Goal: Contribute content

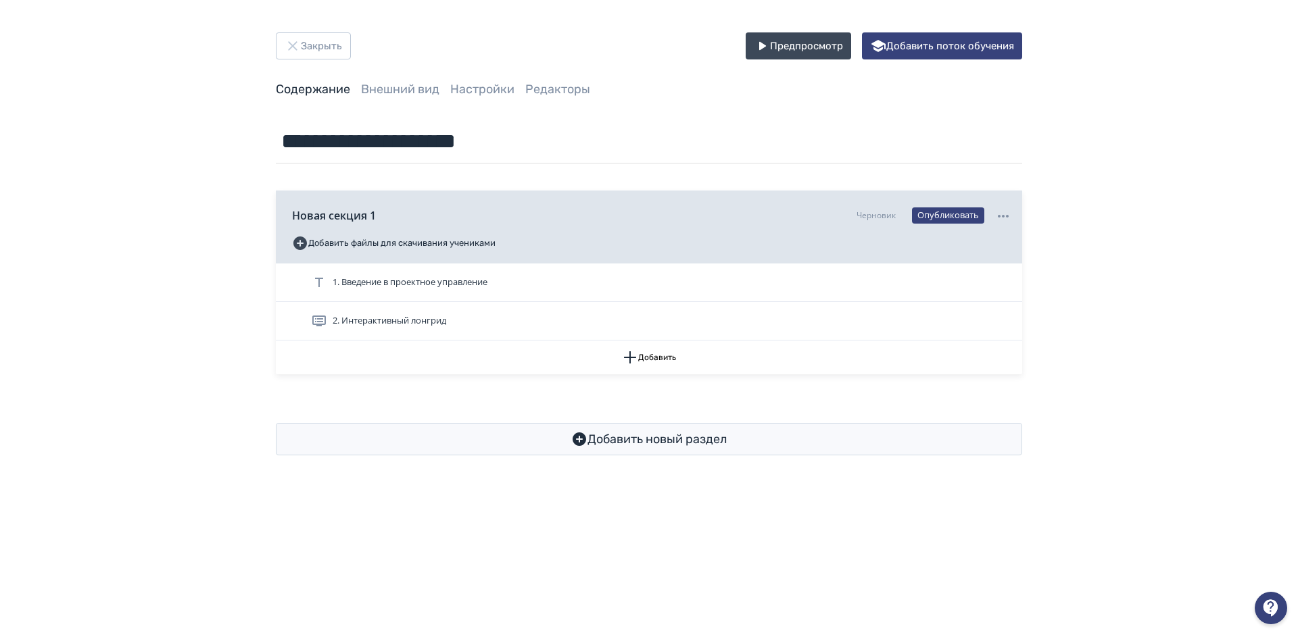
click at [1264, 602] on div at bounding box center [1271, 608] width 32 height 32
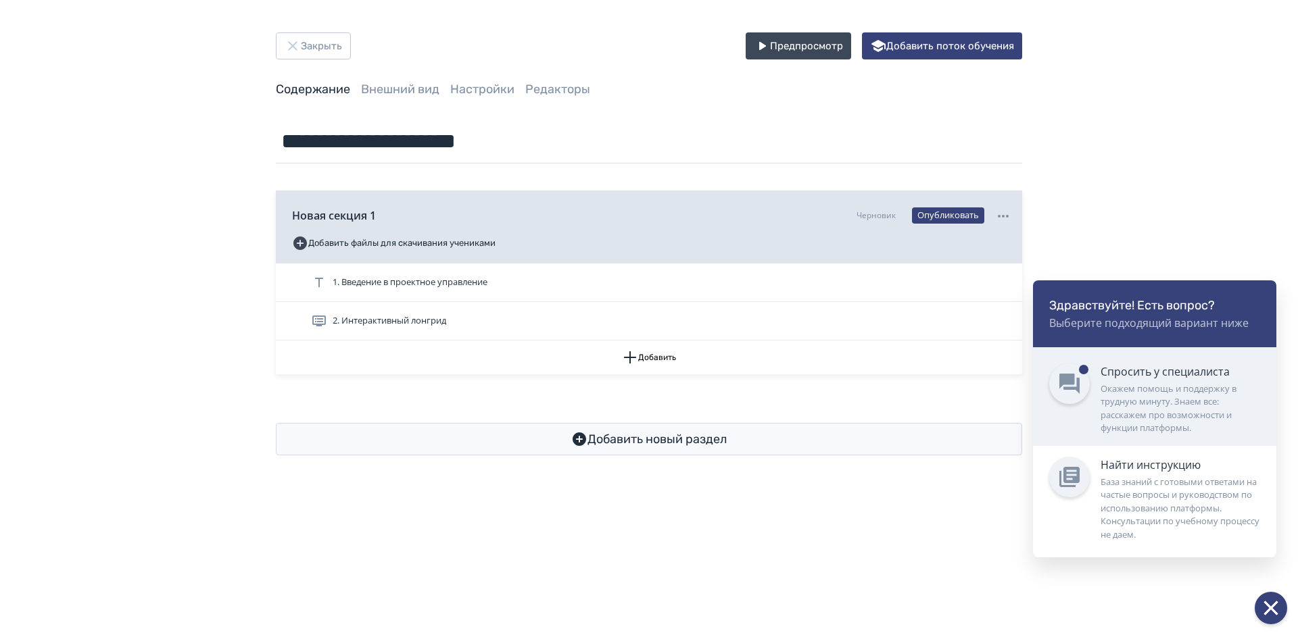
click at [1167, 387] on div "Окажем помощь и поддержку в трудную минуту. Знаем все: расскажем про возможност…" at bounding box center [1180, 409] width 160 height 53
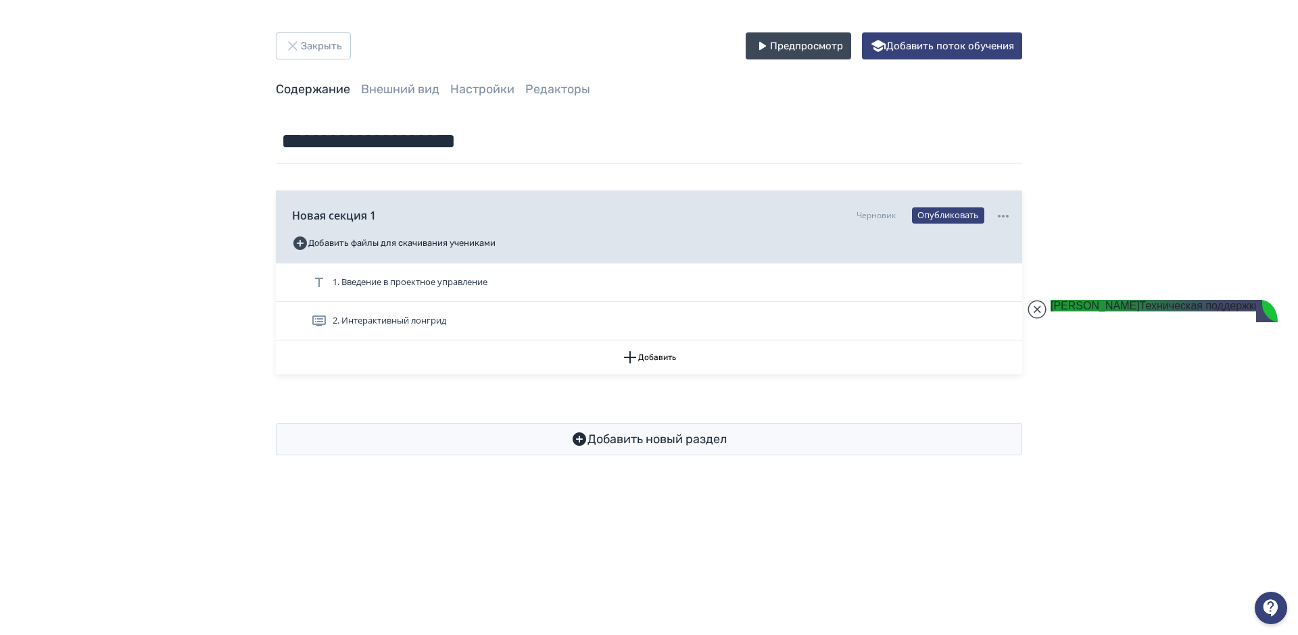
scroll to position [24032, 0]
click at [1034, 307] on jdiv at bounding box center [1036, 309] width 19 height 19
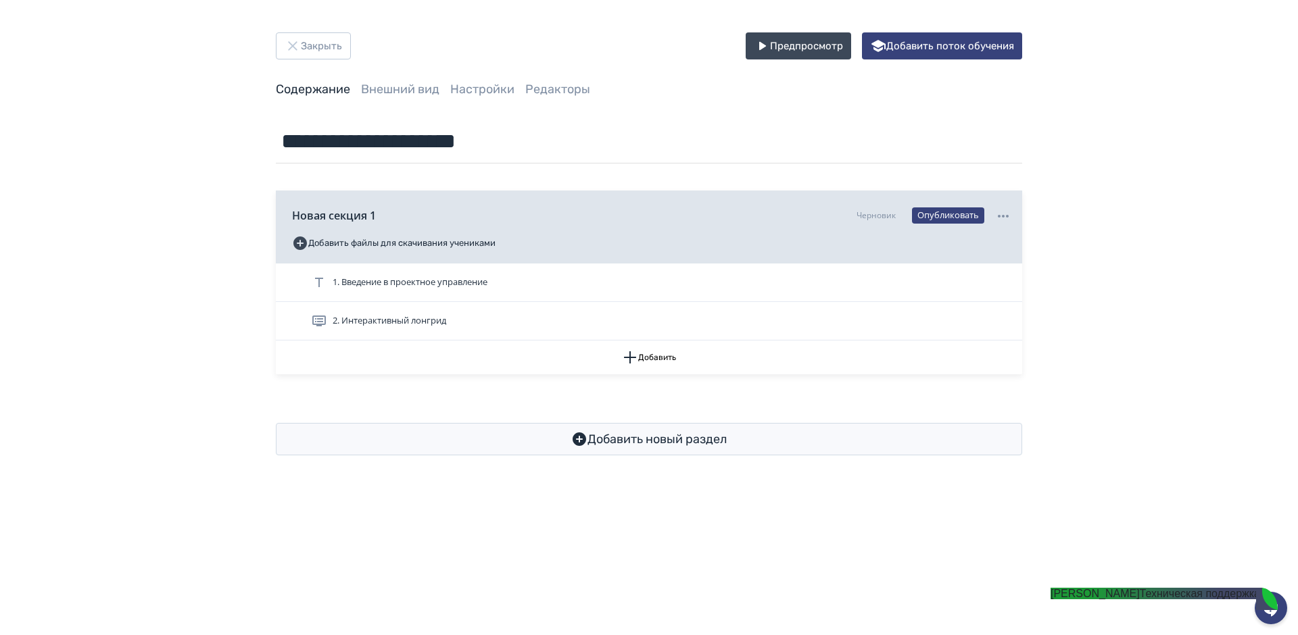
click at [1050, 301] on div "**********" at bounding box center [648, 243] width 811 height 423
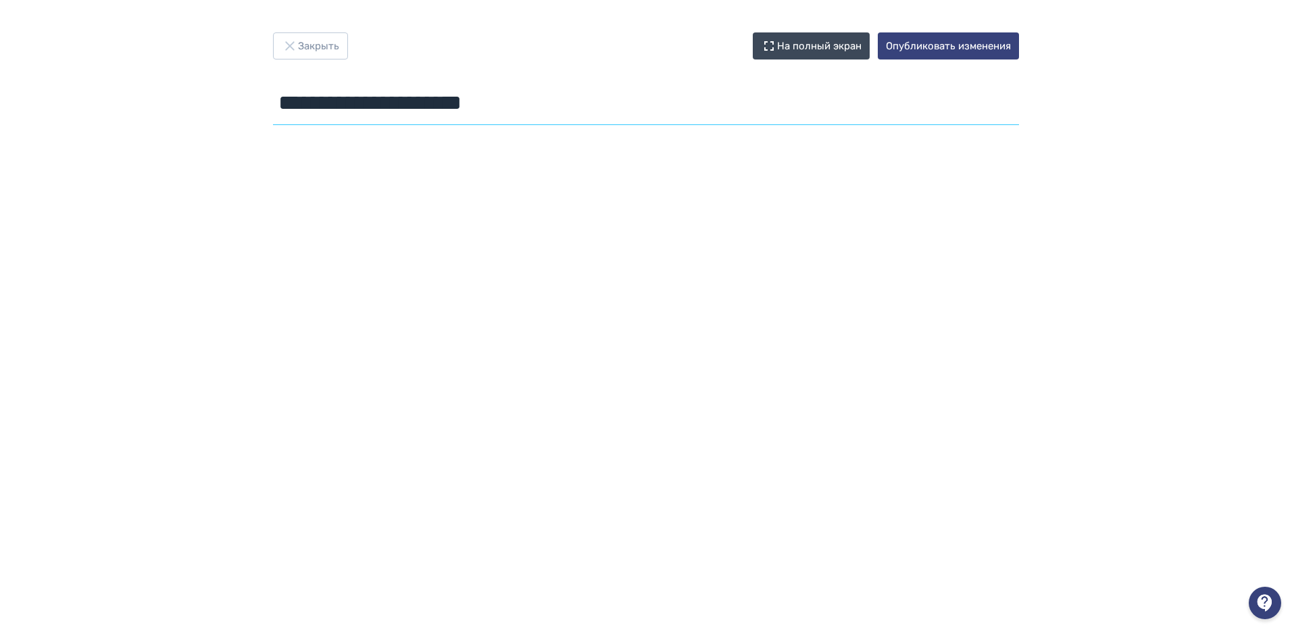
drag, startPoint x: 575, startPoint y: 105, endPoint x: 245, endPoint y: 39, distance: 337.0
click at [271, 65] on div "**********" at bounding box center [646, 81] width 811 height 98
type input "**********"
click at [409, 37] on div "Закрыть На полный экран Опубликовать изменения" at bounding box center [646, 45] width 746 height 27
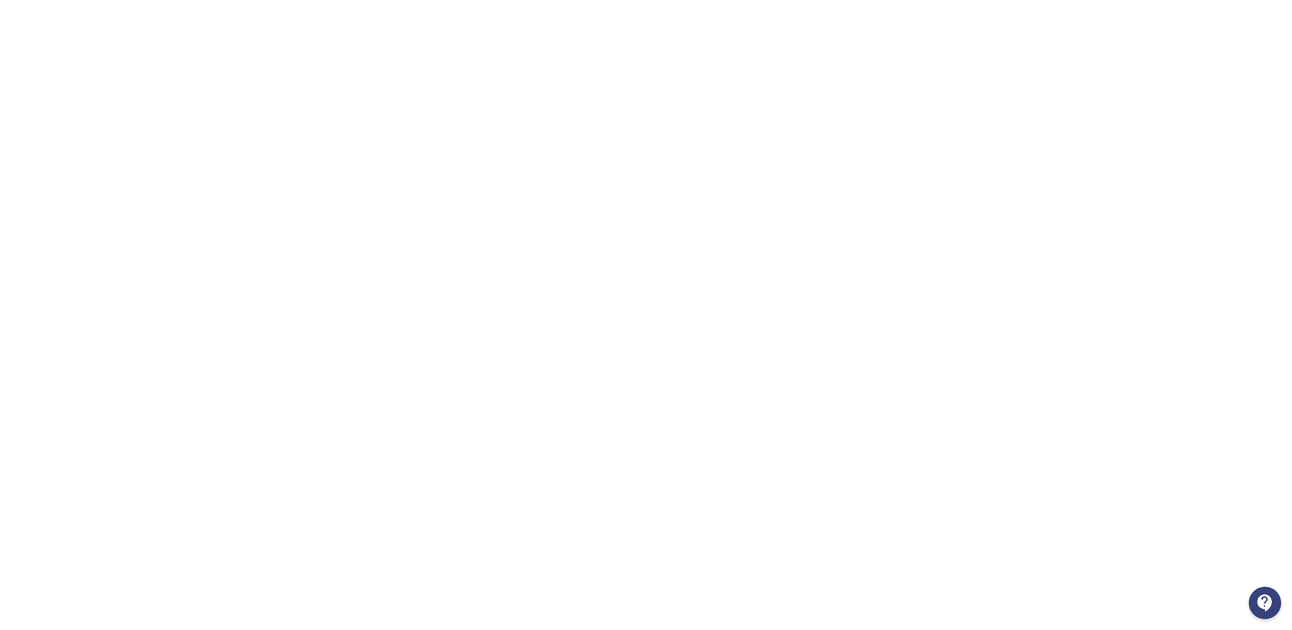
scroll to position [136, 0]
click at [1269, 604] on div at bounding box center [1265, 603] width 32 height 32
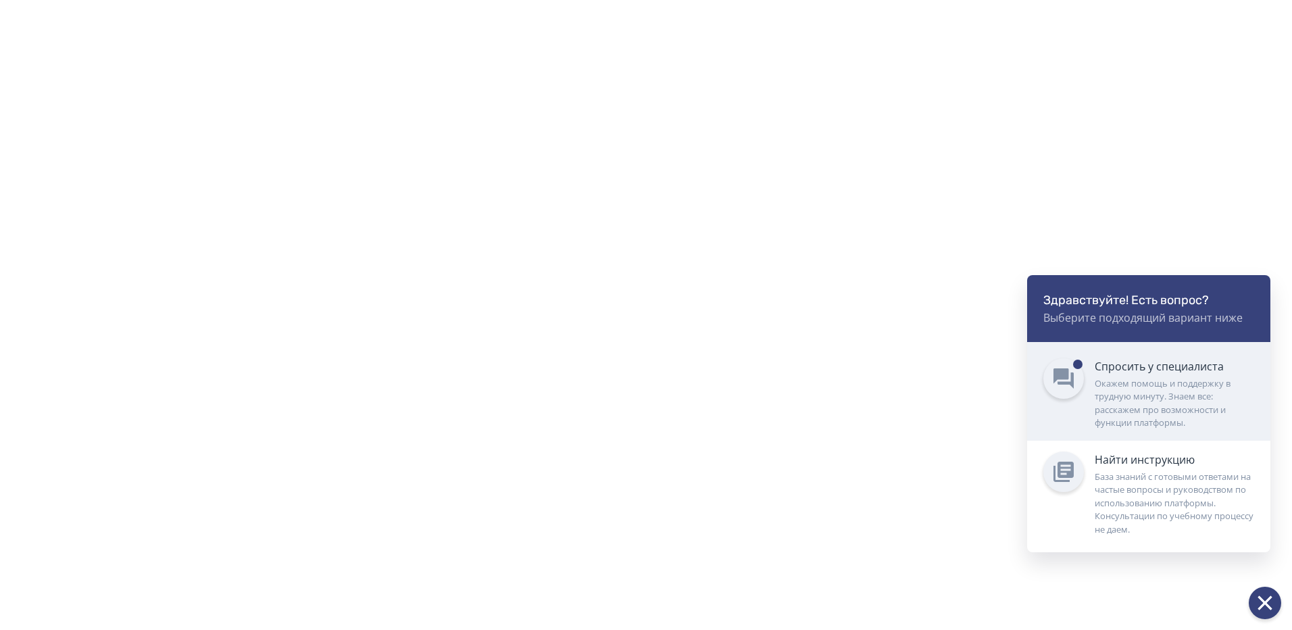
click at [1222, 414] on div "Окажем помощь и поддержку в трудную минуту. Знаем все: расскажем про возможност…" at bounding box center [1175, 403] width 160 height 53
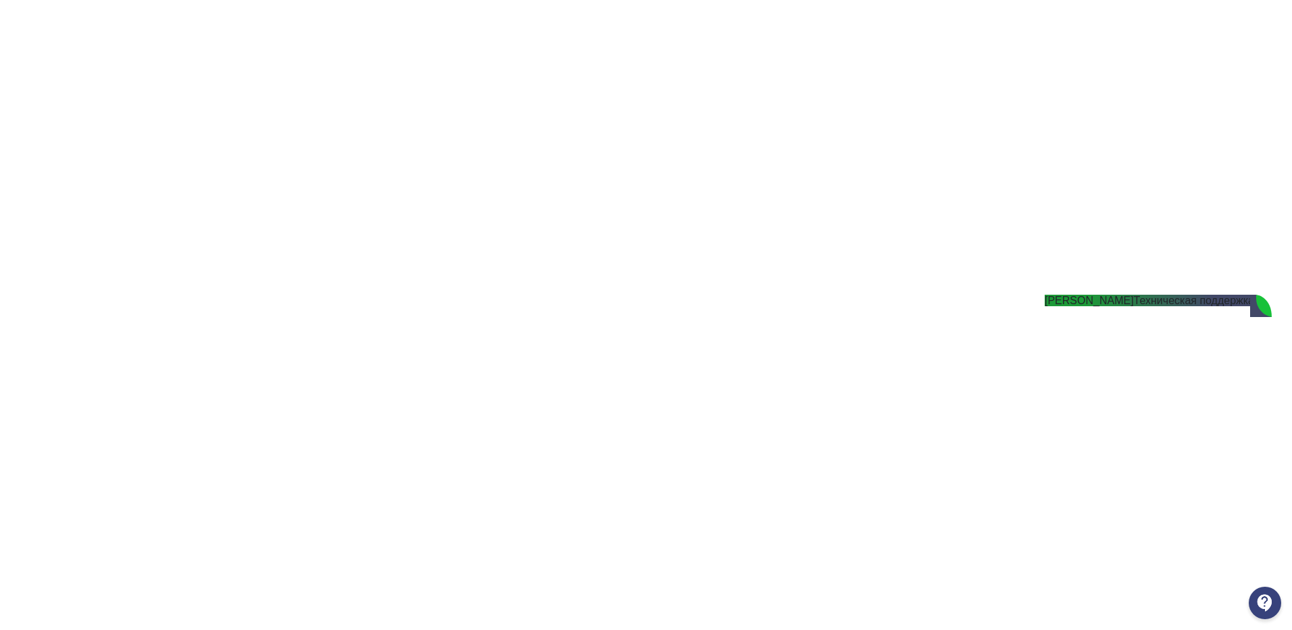
scroll to position [25137, 0]
click at [1025, 304] on jdiv at bounding box center [1031, 304] width 19 height 19
click at [1265, 594] on div at bounding box center [1265, 603] width 32 height 32
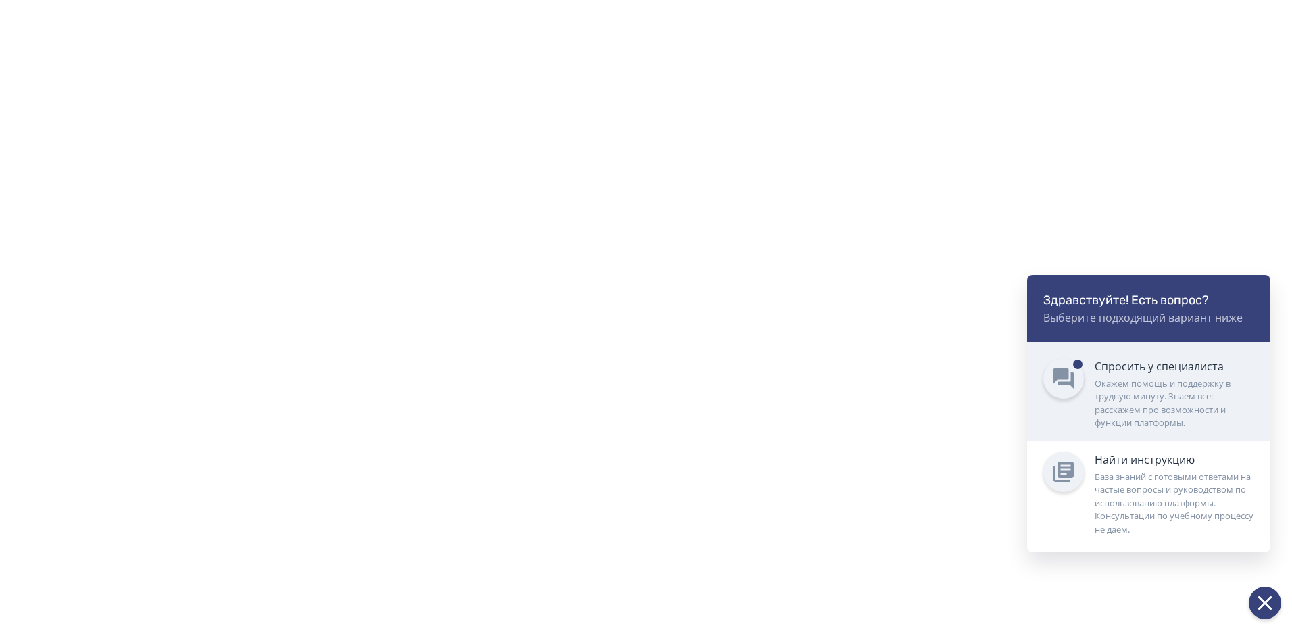
click at [1151, 368] on div "Спросить у специалиста" at bounding box center [1175, 366] width 160 height 16
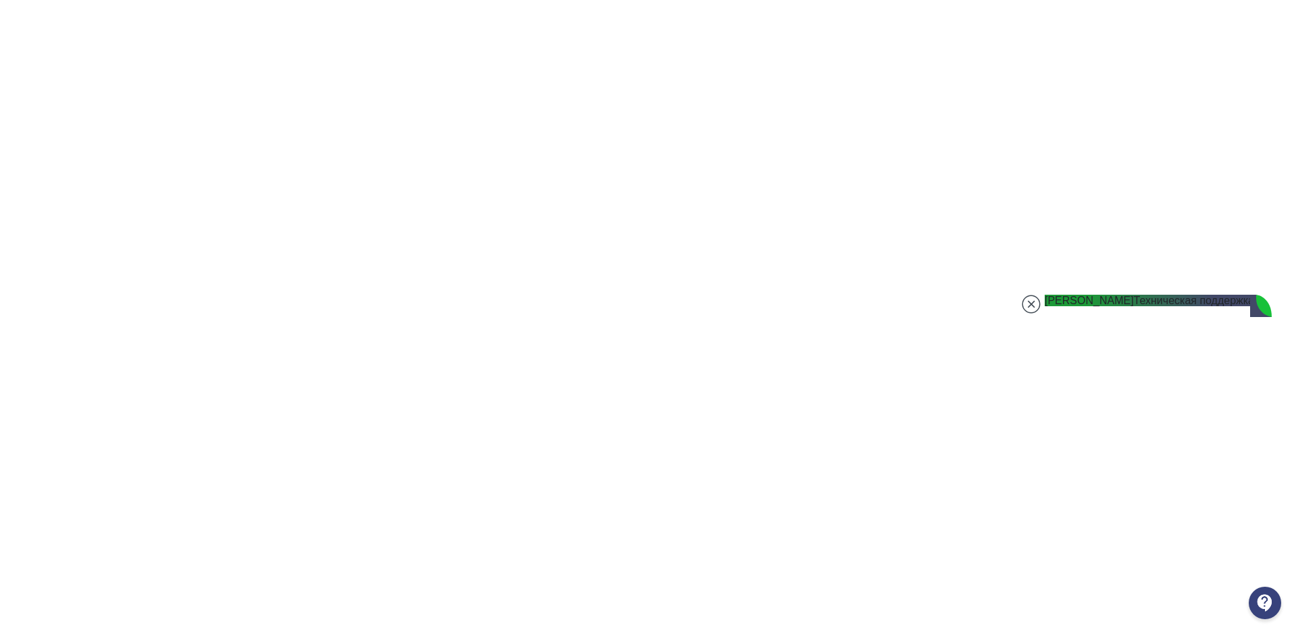
scroll to position [25277, 0]
type textarea "***"
click at [1034, 308] on jdiv at bounding box center [1031, 304] width 19 height 19
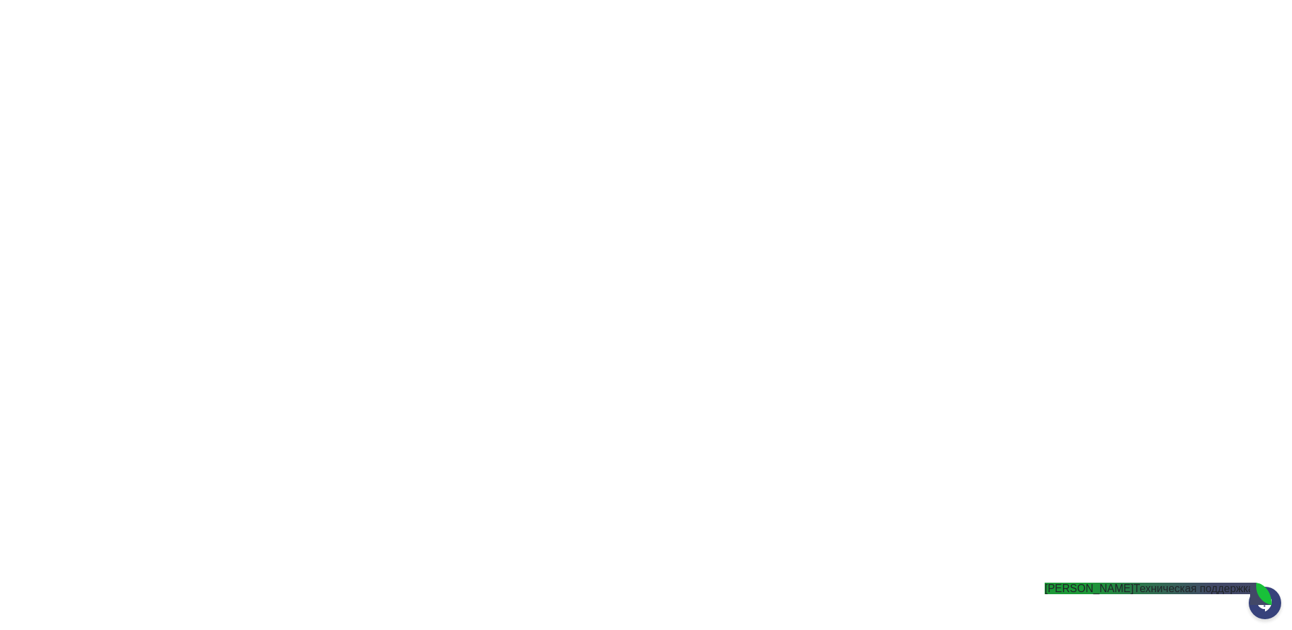
click at [1150, 594] on jdiv "Техническая поддержка" at bounding box center [1194, 588] width 120 height 11
click at [1271, 602] on div at bounding box center [1265, 603] width 32 height 32
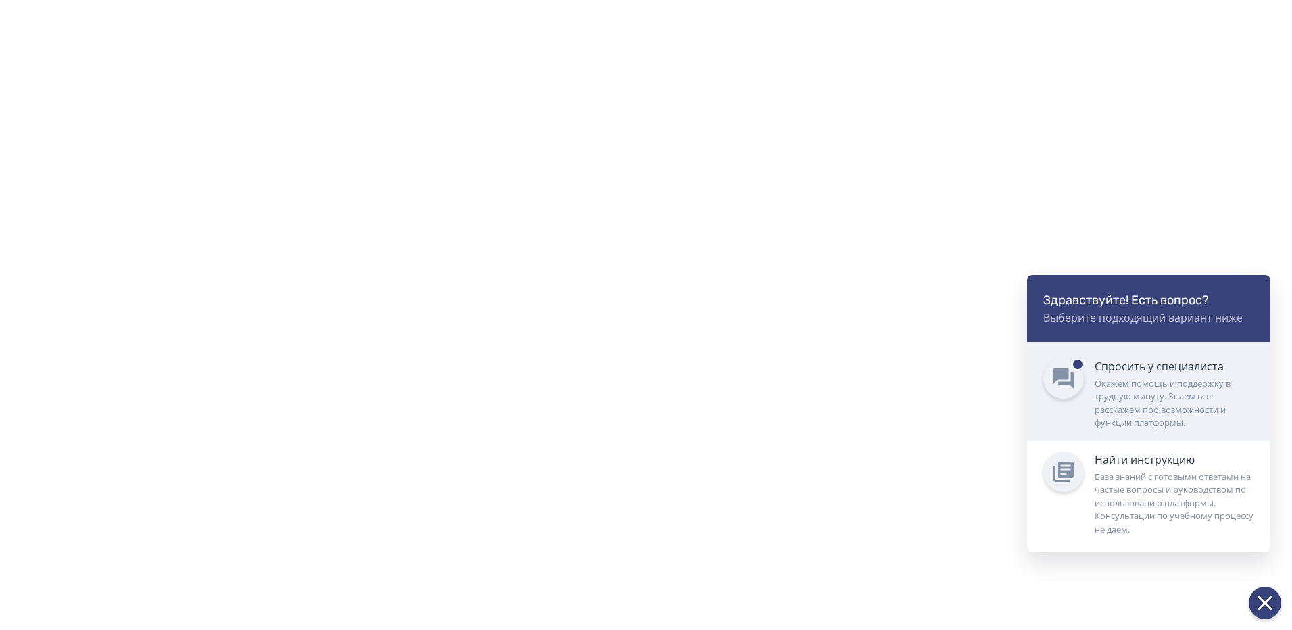
click at [1158, 375] on div "Спросить у специалиста Окажем помощь и поддержку в трудную минуту. Знаем все: р…" at bounding box center [1175, 394] width 160 height 72
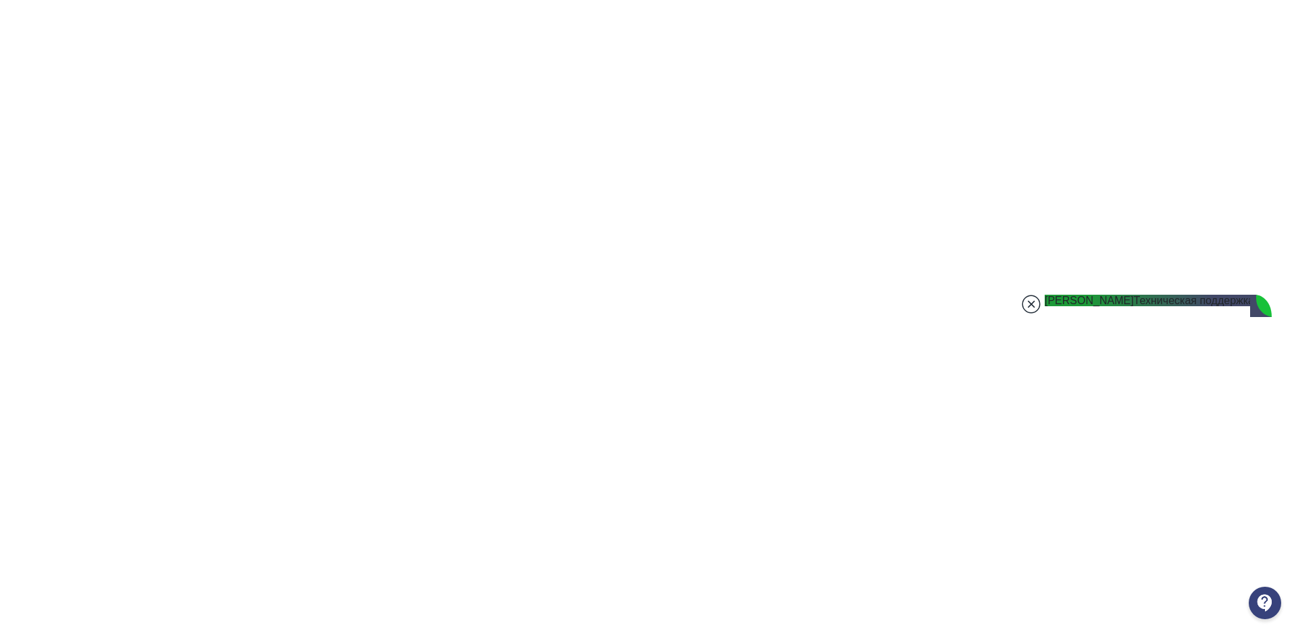
click at [1036, 310] on jdiv at bounding box center [1031, 304] width 19 height 19
click at [1268, 601] on div at bounding box center [1265, 603] width 32 height 32
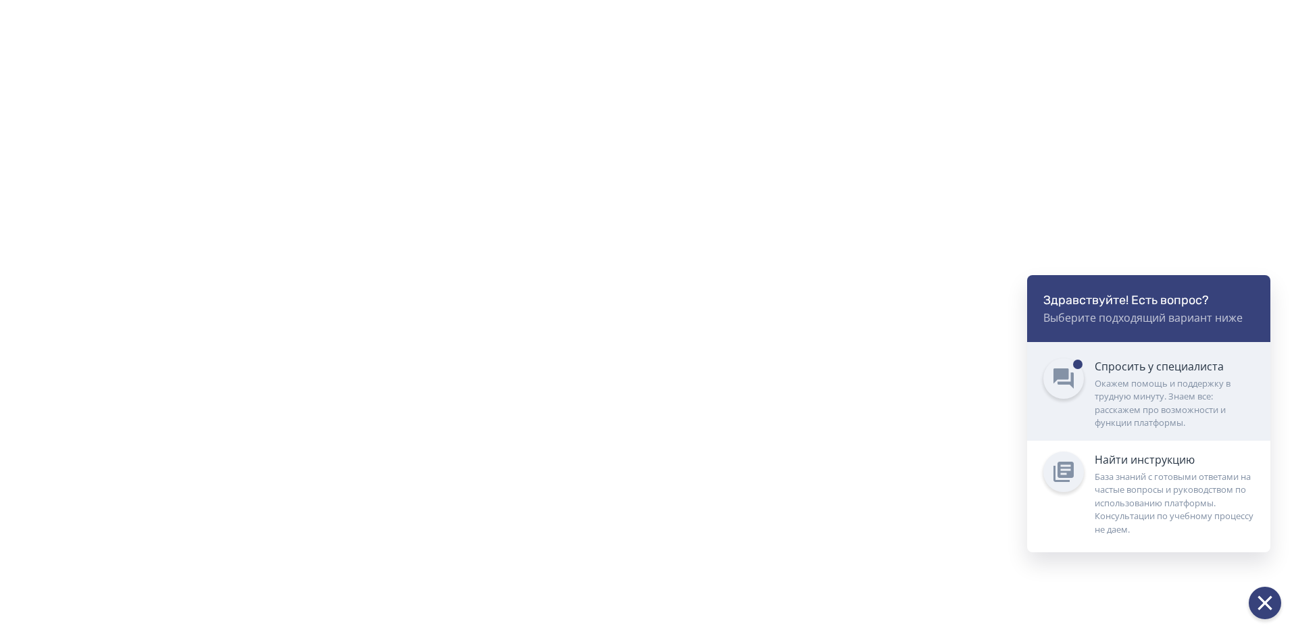
click at [1144, 374] on div "Спросить у специалиста Окажем помощь и поддержку в трудную минуту. Знаем все: р…" at bounding box center [1175, 394] width 160 height 72
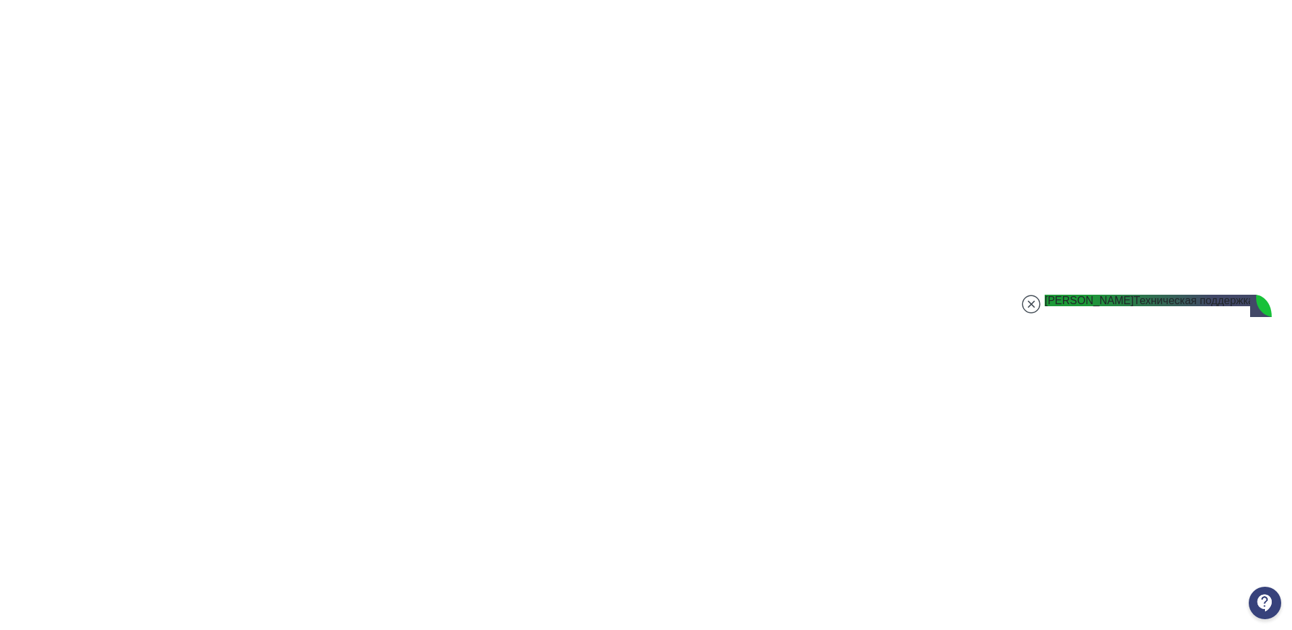
scroll to position [25385, 0]
type textarea "**********"
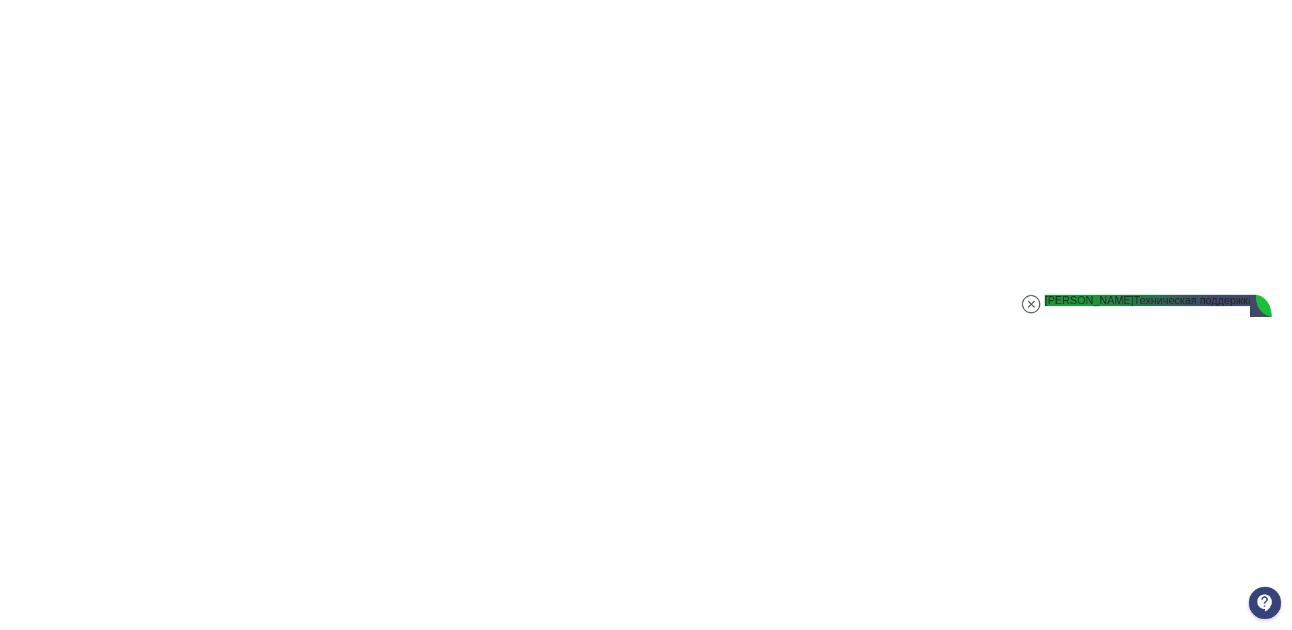
type textarea "**********"
click at [1032, 301] on jdiv at bounding box center [1031, 304] width 19 height 19
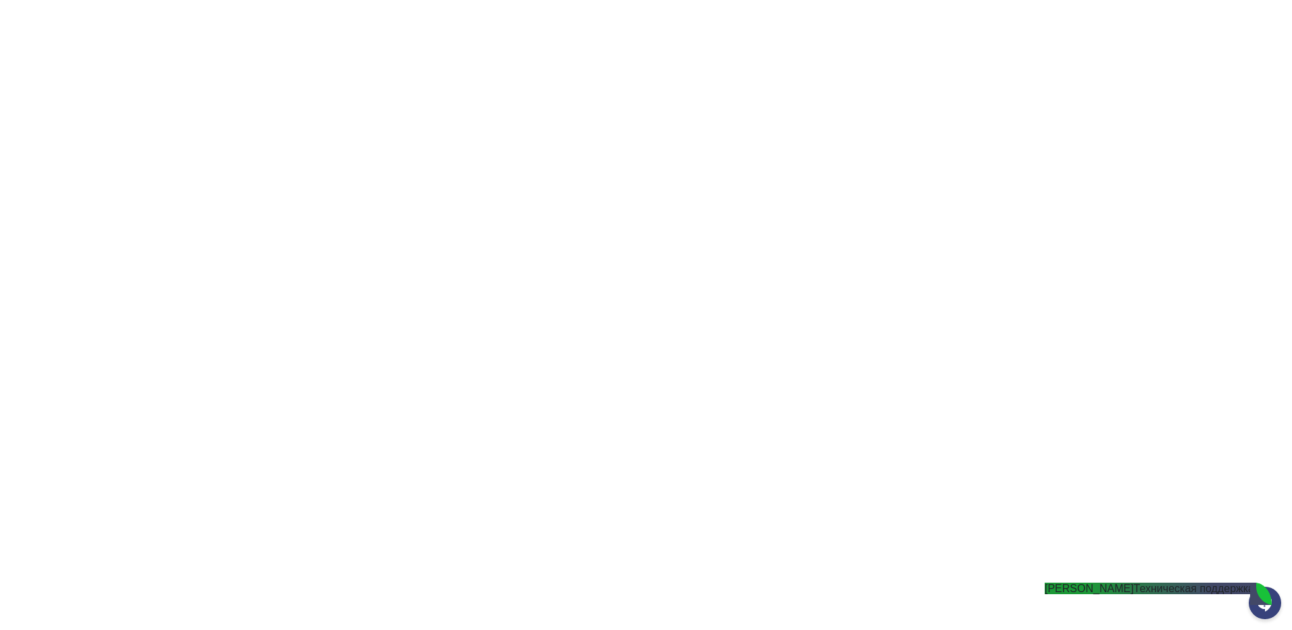
scroll to position [136, 0]
click at [1266, 601] on div at bounding box center [1265, 603] width 32 height 32
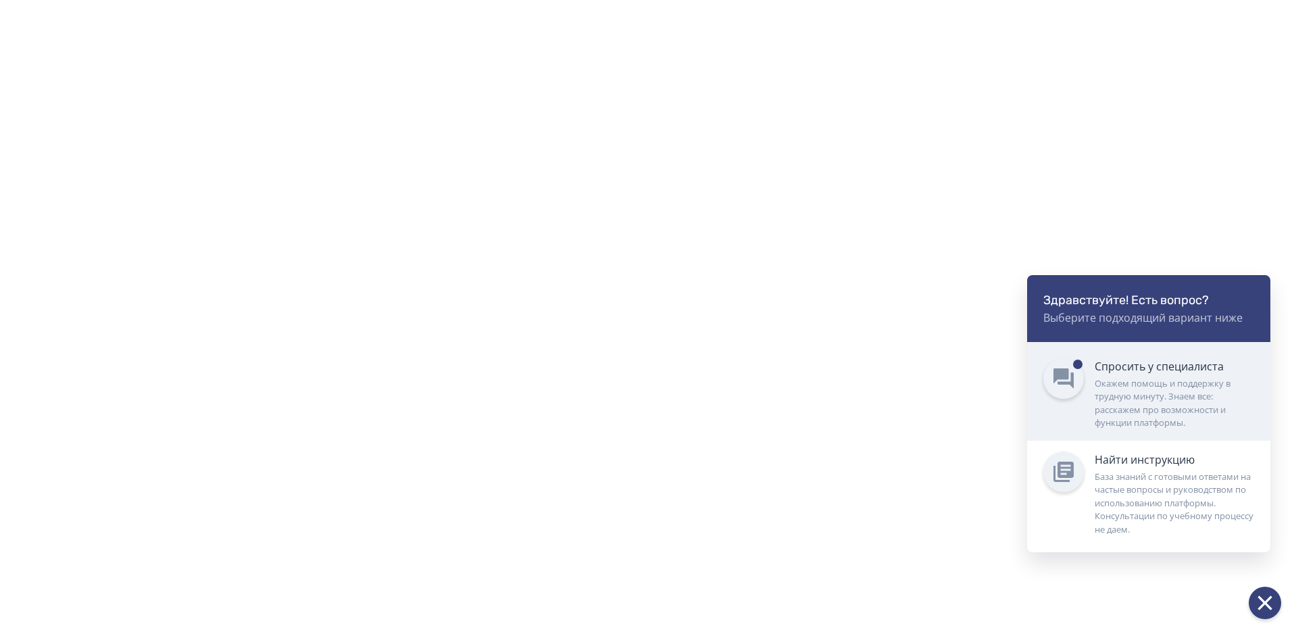
click at [1172, 378] on div "Окажем помощь и поддержку в трудную минуту. Знаем все: расскажем про возможност…" at bounding box center [1175, 403] width 160 height 53
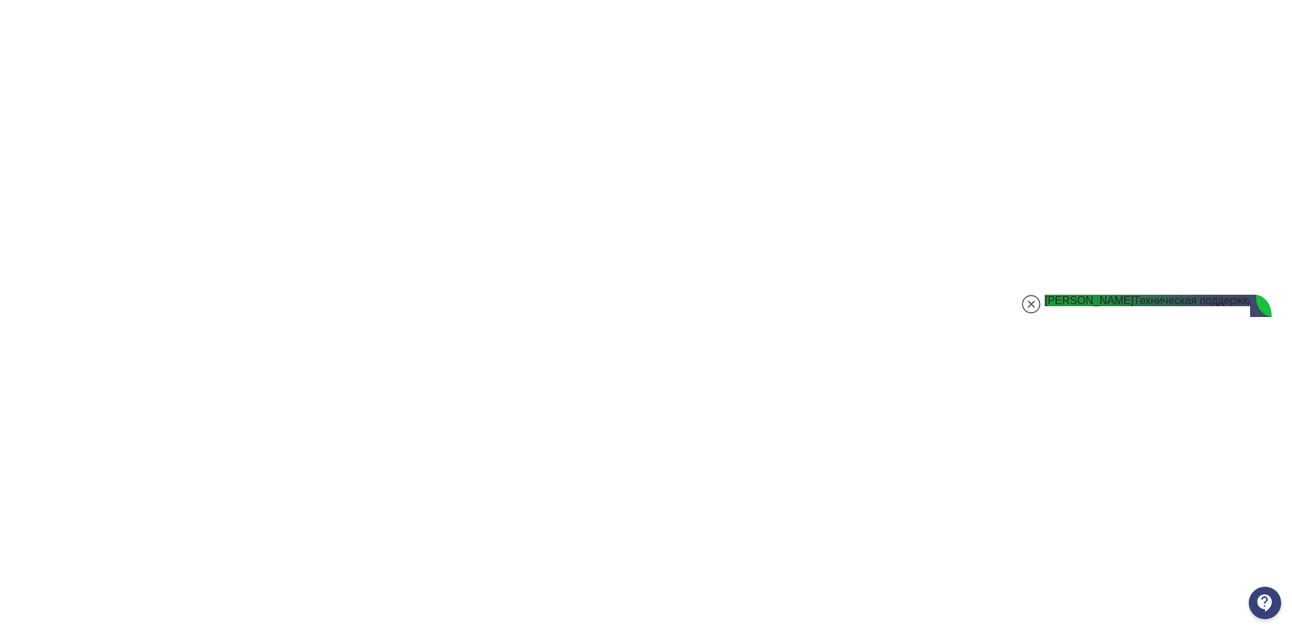
scroll to position [26045, 0]
click at [1031, 299] on jdiv at bounding box center [1031, 304] width 19 height 19
click at [1278, 602] on div at bounding box center [1265, 603] width 32 height 32
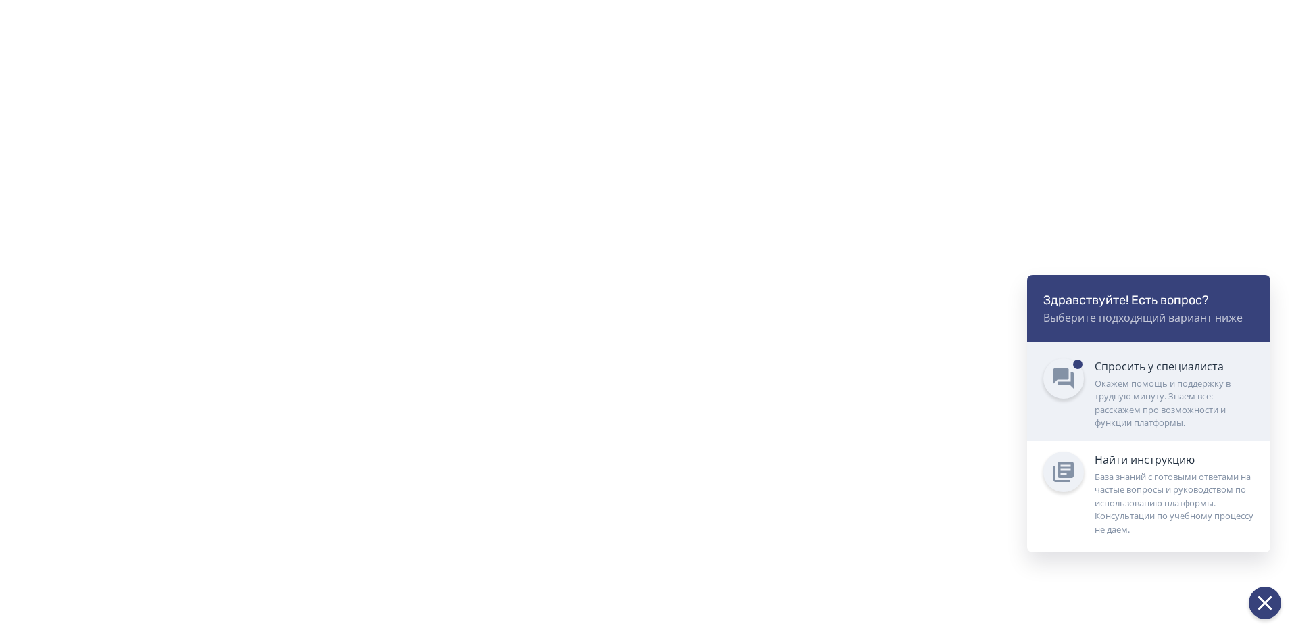
click at [1114, 372] on div "Спросить у специалиста" at bounding box center [1175, 366] width 160 height 16
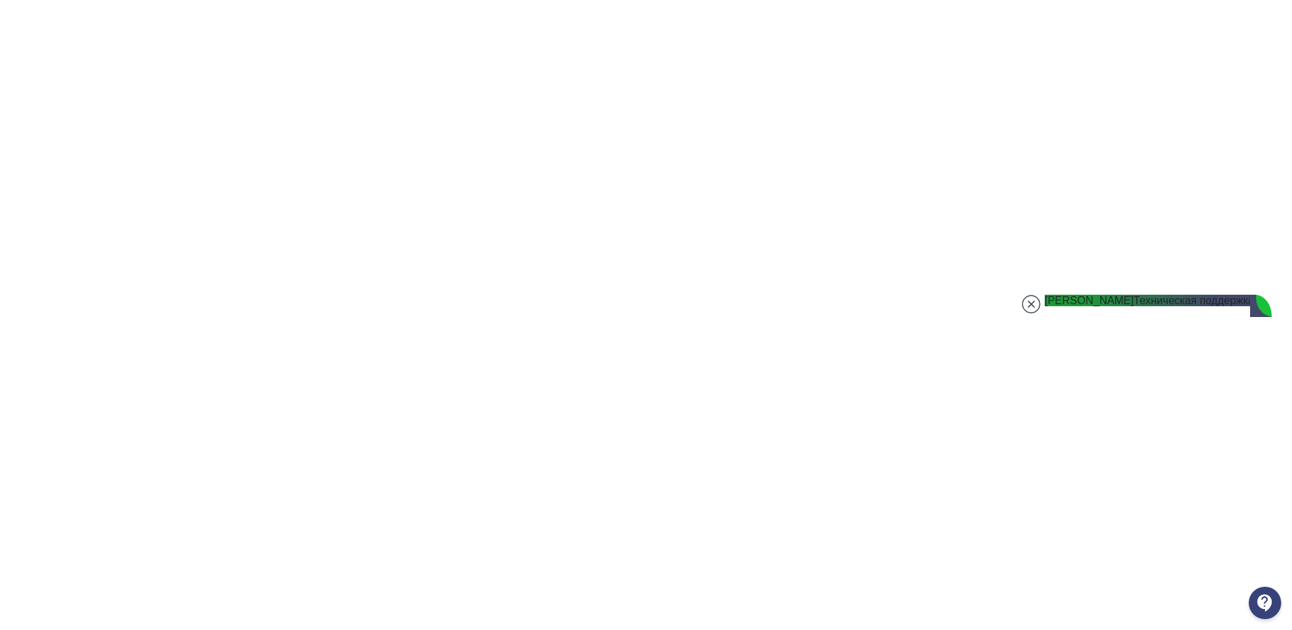
scroll to position [26598, 0]
type textarea "*******"
click at [1033, 308] on jdiv at bounding box center [1031, 304] width 19 height 19
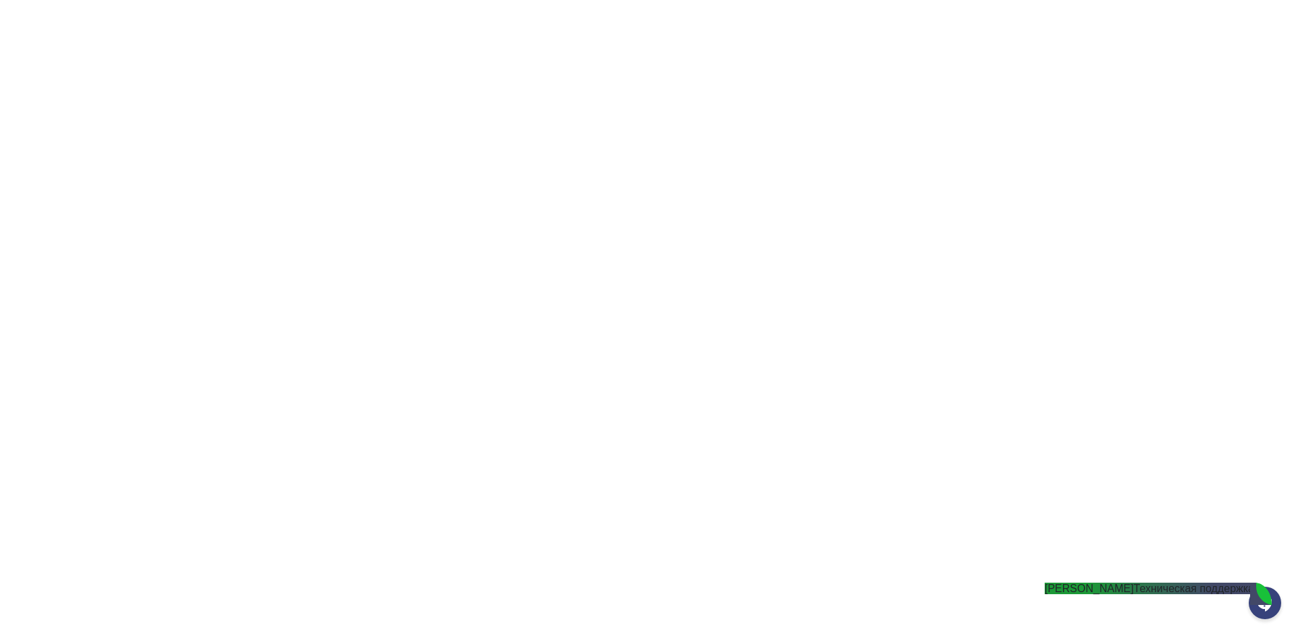
click at [1157, 594] on jdiv "Техническая поддержка" at bounding box center [1194, 588] width 120 height 11
click at [1277, 605] on div at bounding box center [1265, 603] width 32 height 32
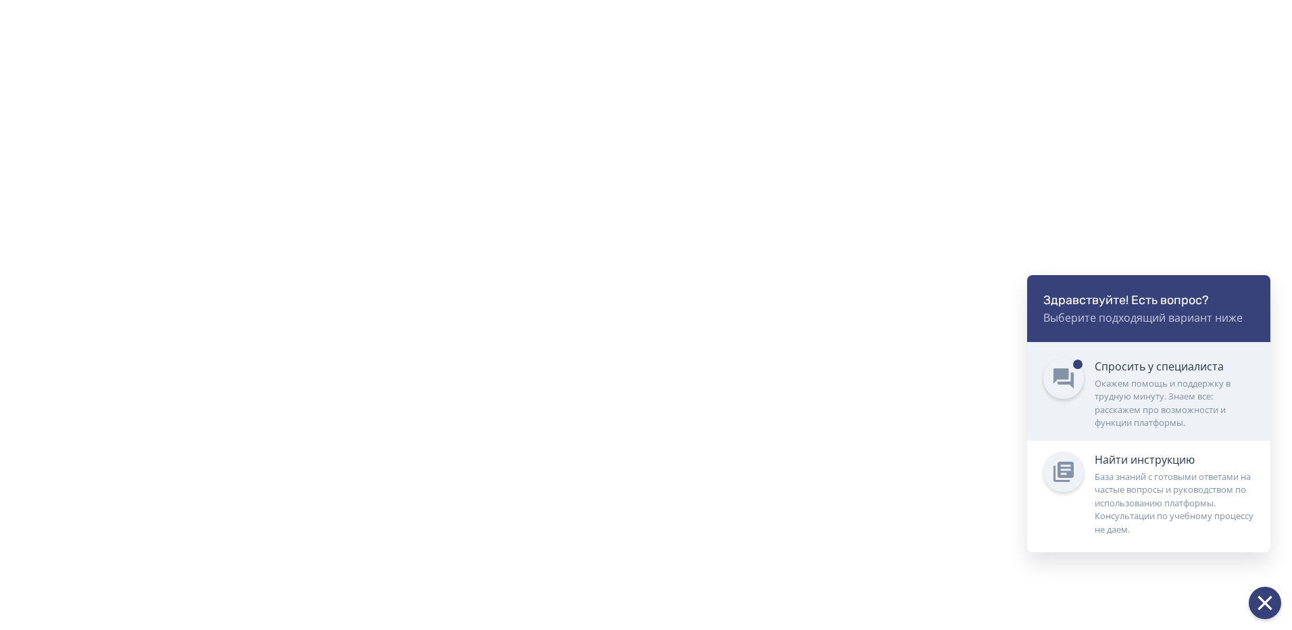
click at [1218, 406] on div "Окажем помощь и поддержку в трудную минуту. Знаем все: расскажем про возможност…" at bounding box center [1175, 403] width 160 height 53
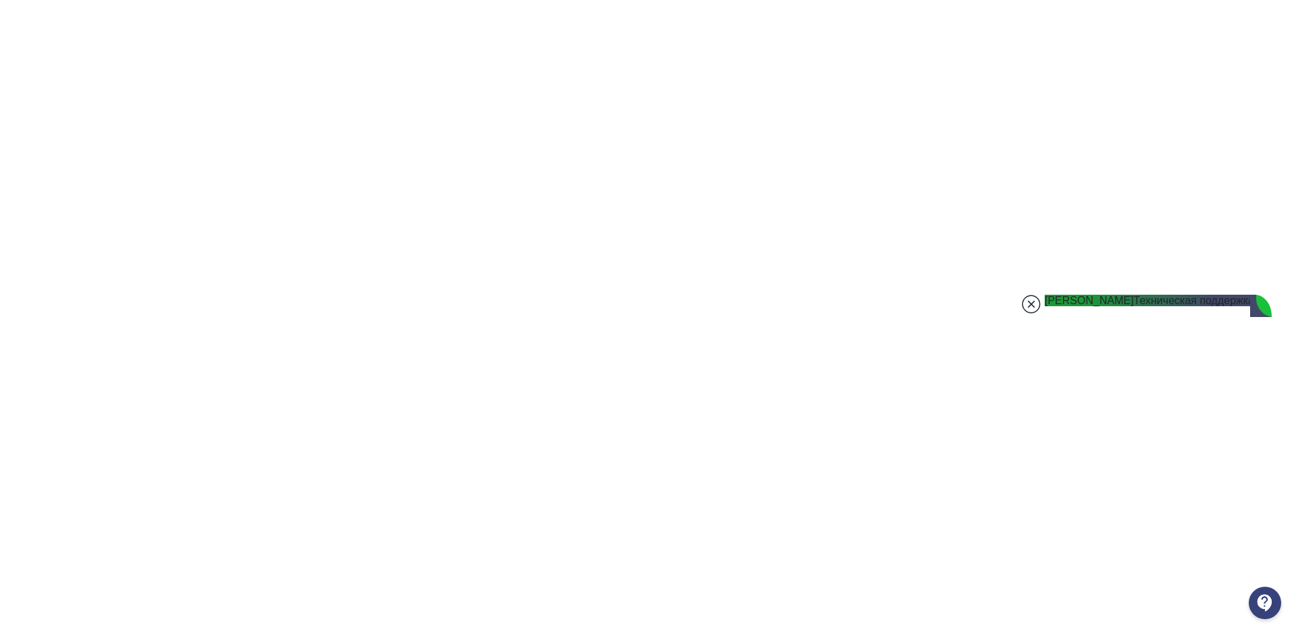
click at [1027, 307] on jdiv at bounding box center [1031, 304] width 19 height 19
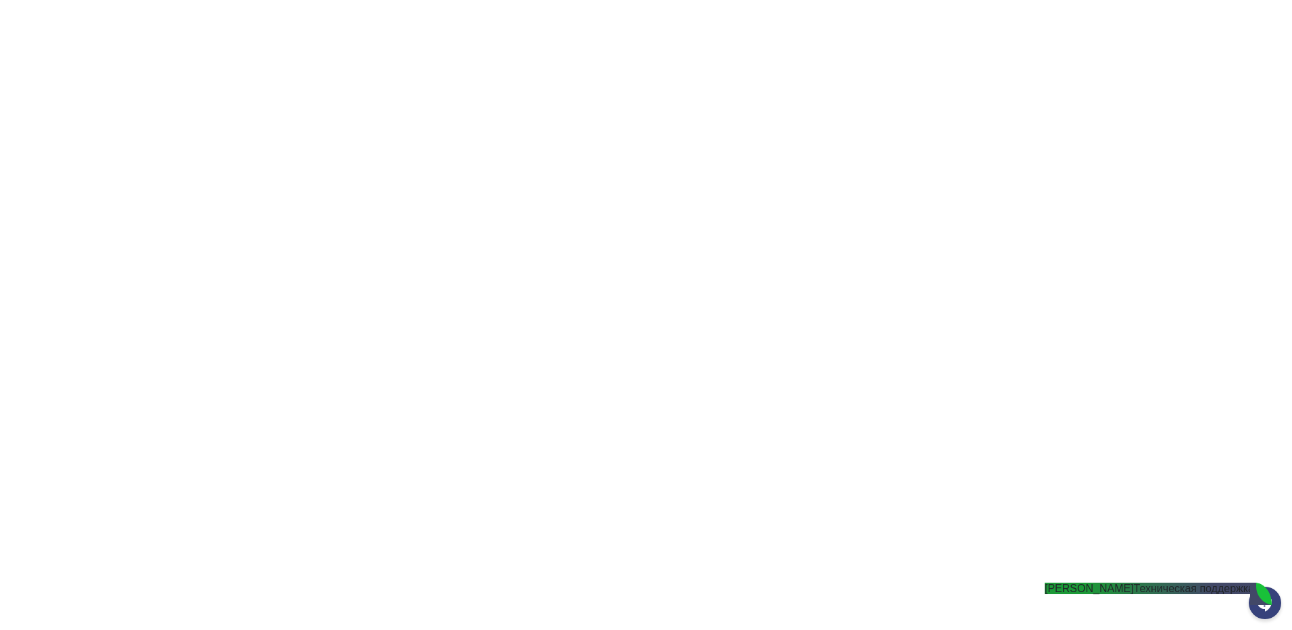
scroll to position [136, 0]
click at [1134, 594] on jdiv "Михаил" at bounding box center [1089, 588] width 89 height 11
click at [1261, 596] on div at bounding box center [1265, 603] width 32 height 32
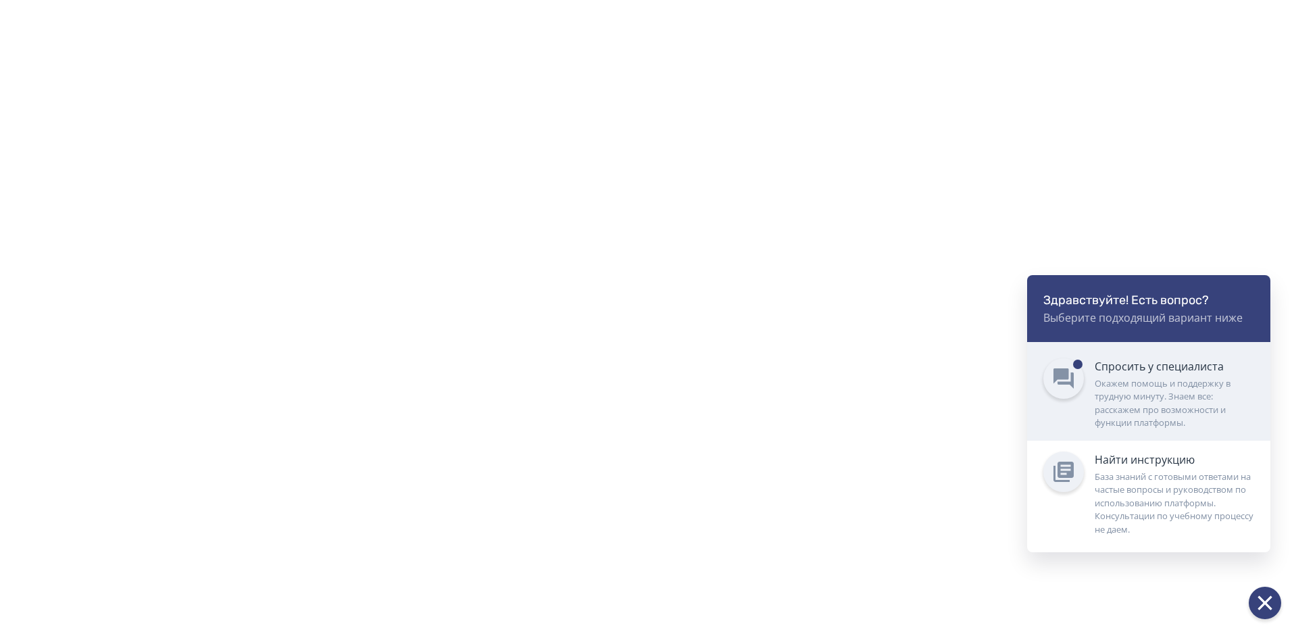
click at [1221, 408] on div "Окажем помощь и поддержку в трудную минуту. Знаем все: расскажем про возможност…" at bounding box center [1175, 403] width 160 height 53
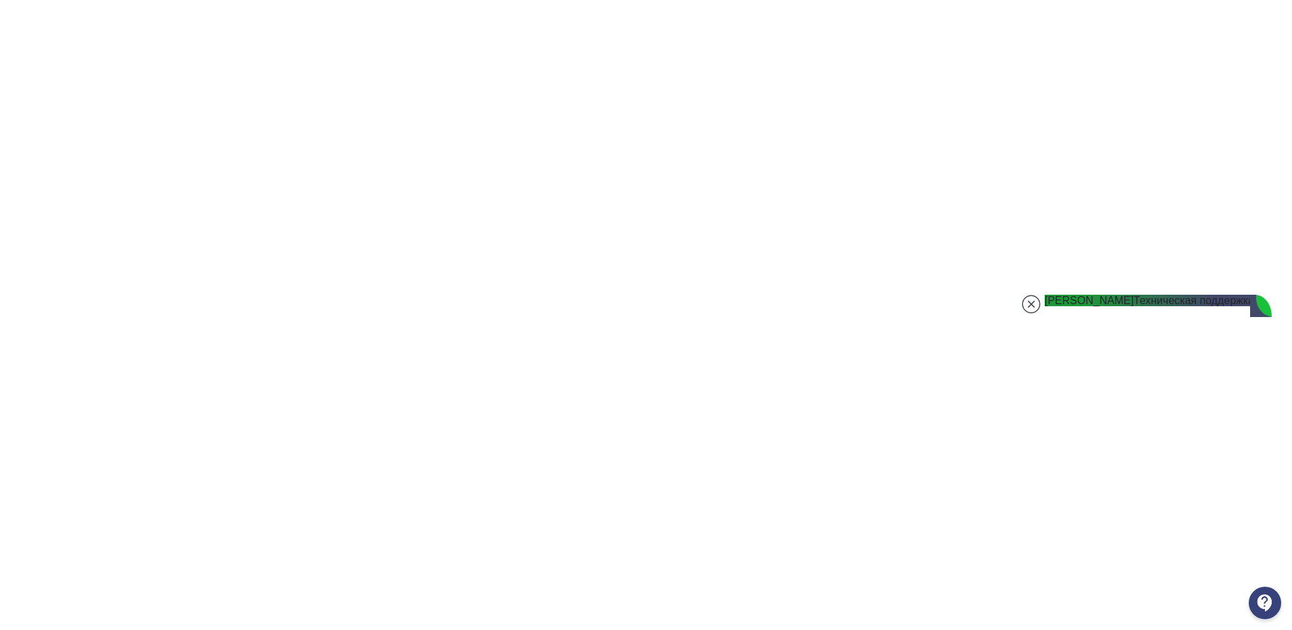
click at [1032, 309] on jdiv at bounding box center [1031, 304] width 19 height 19
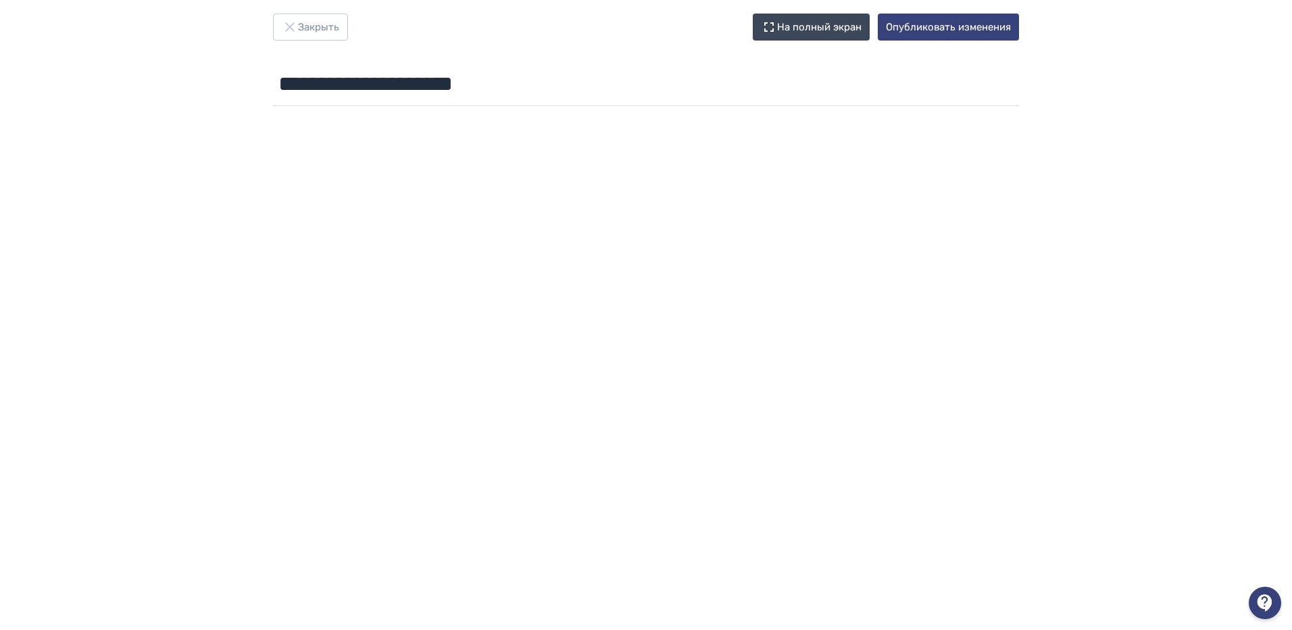
scroll to position [0, 0]
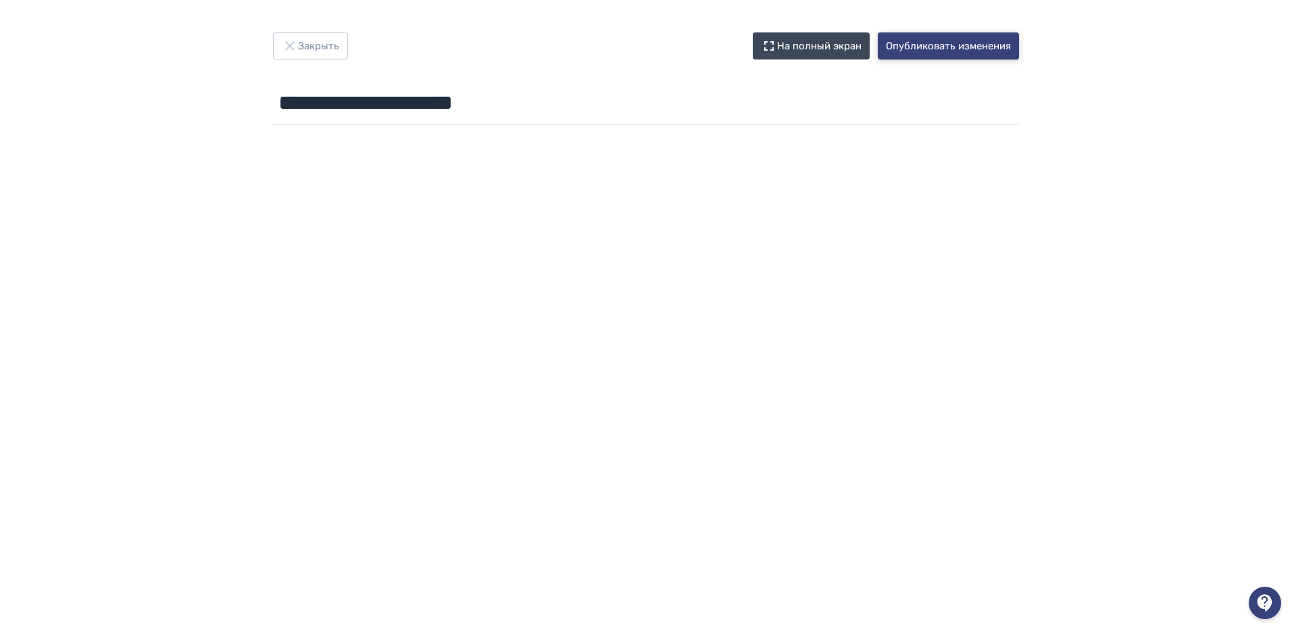
click at [976, 51] on button "Опубликовать изменения" at bounding box center [948, 45] width 141 height 27
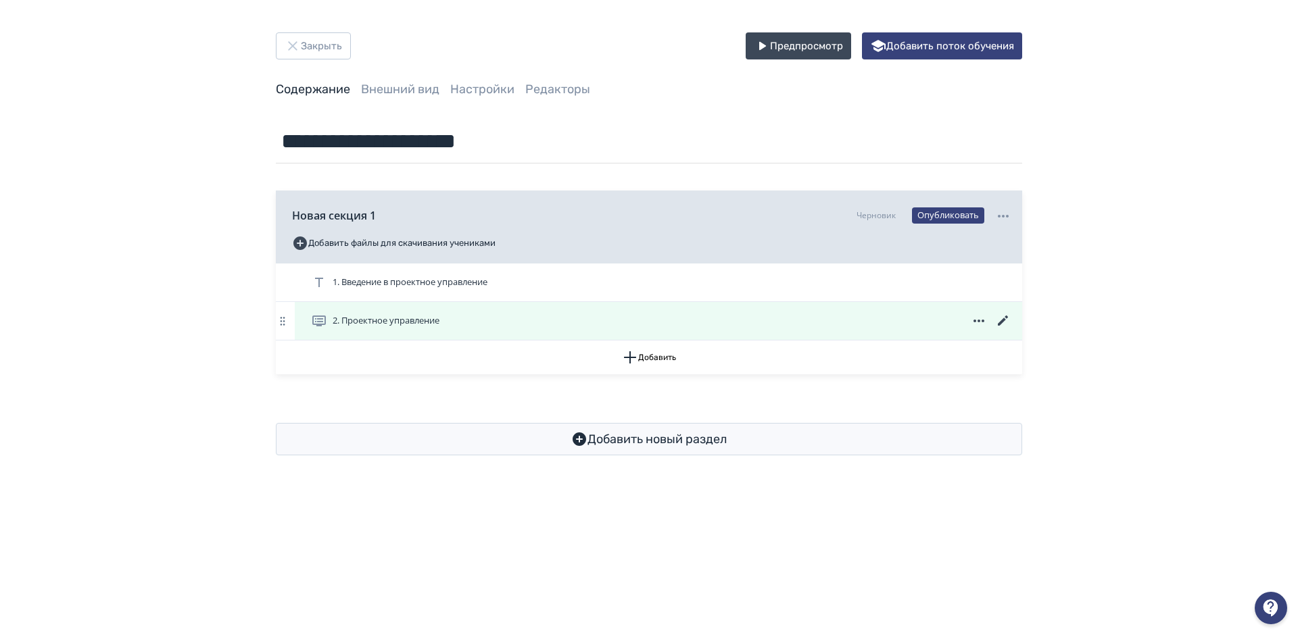
click at [1004, 322] on icon at bounding box center [1003, 321] width 16 height 16
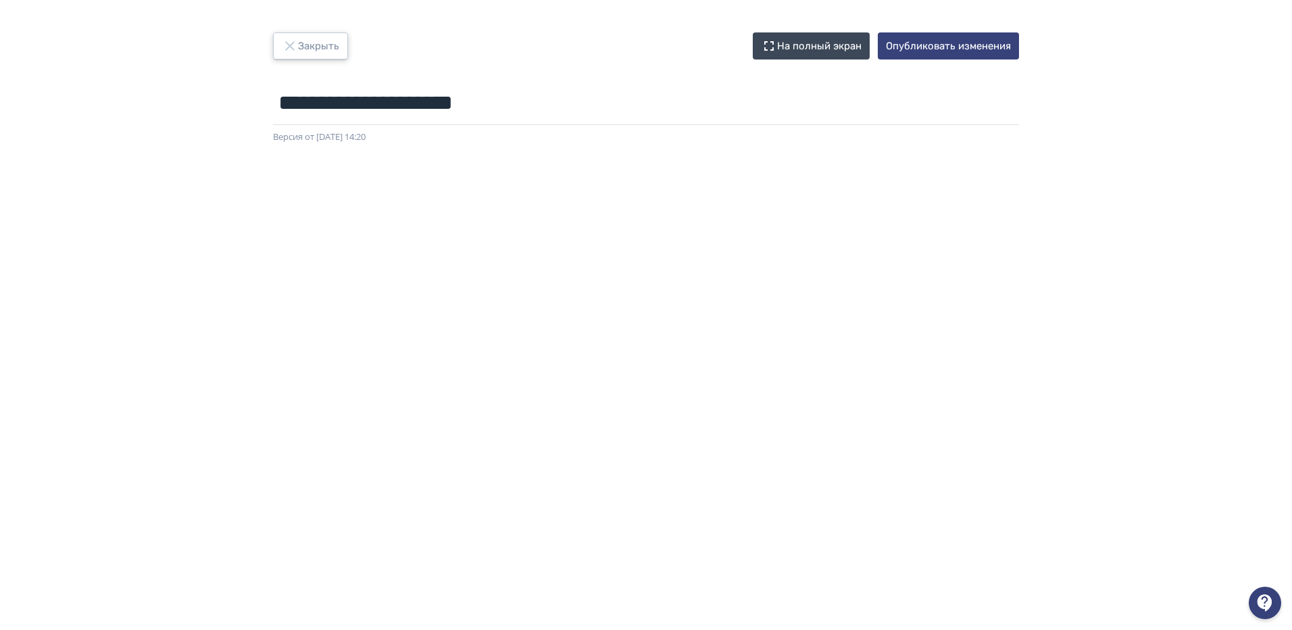
click at [329, 44] on button "Закрыть" at bounding box center [310, 45] width 75 height 27
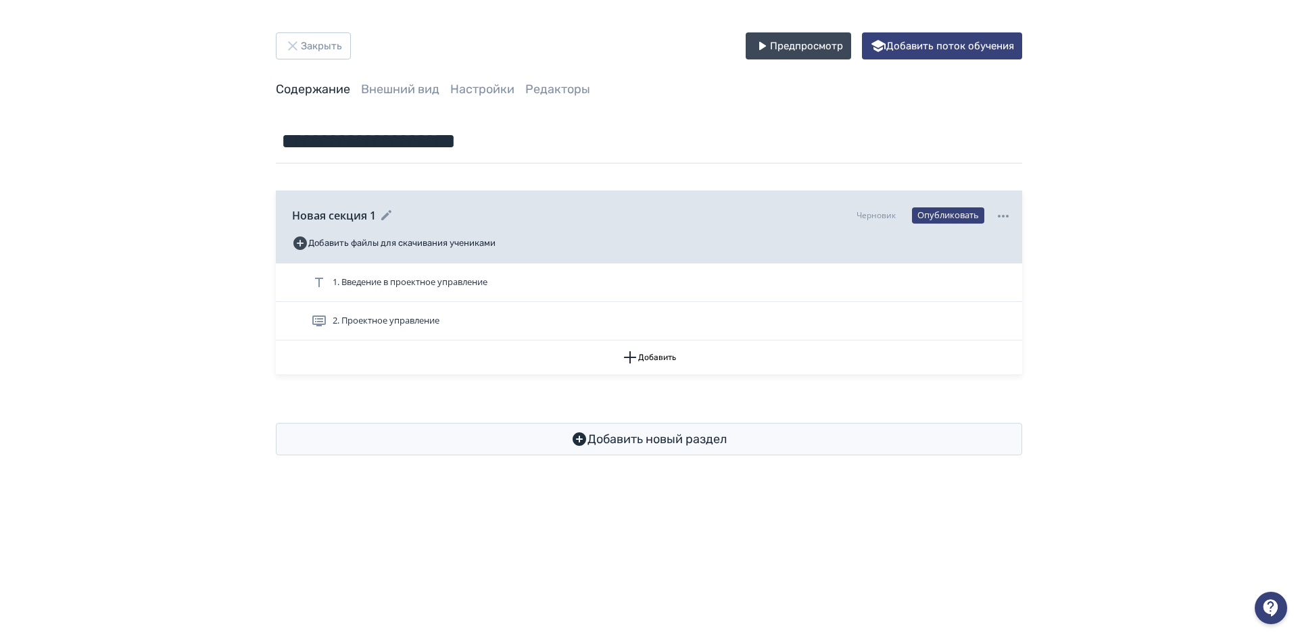
click at [387, 208] on icon at bounding box center [387, 216] width 16 height 16
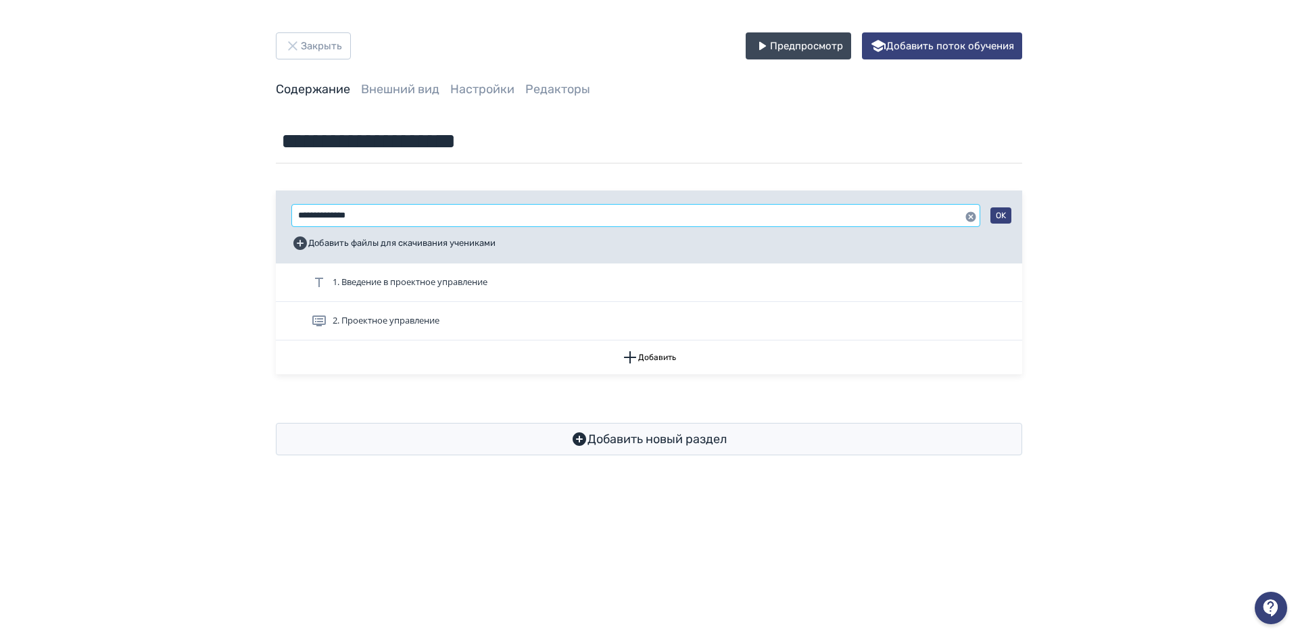
drag, startPoint x: 384, startPoint y: 214, endPoint x: 304, endPoint y: 219, distance: 80.6
click at [304, 219] on input "**********" at bounding box center [635, 216] width 687 height 22
type input "*"
type input "**********"
click at [1005, 216] on button "OK" at bounding box center [1000, 216] width 21 height 16
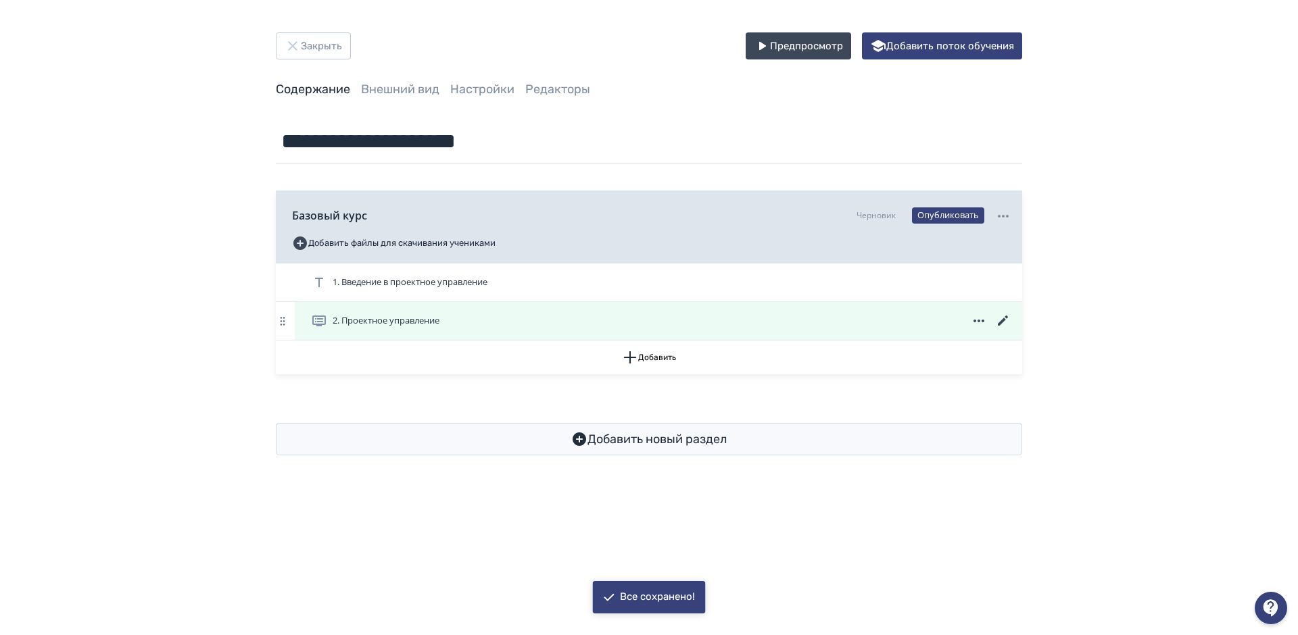
click at [1001, 321] on icon at bounding box center [1003, 321] width 10 height 10
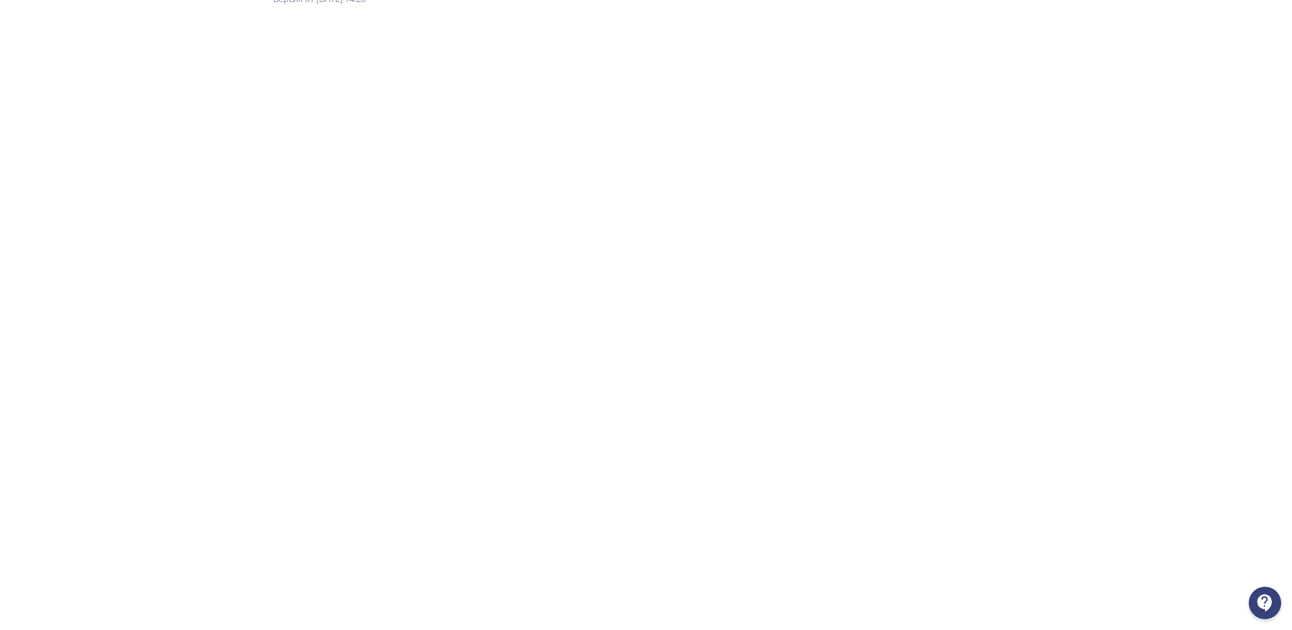
scroll to position [149, 0]
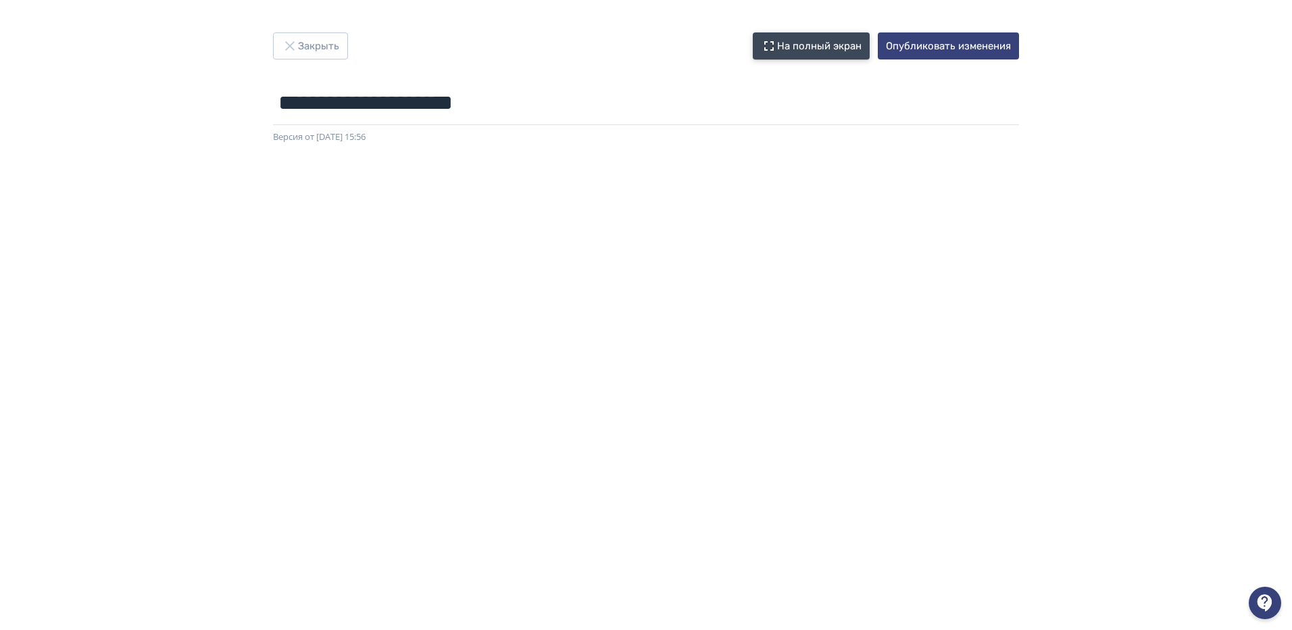
click at [823, 51] on button "На полный экран" at bounding box center [811, 45] width 117 height 27
click at [959, 49] on button "Опубликовать изменения" at bounding box center [948, 45] width 141 height 27
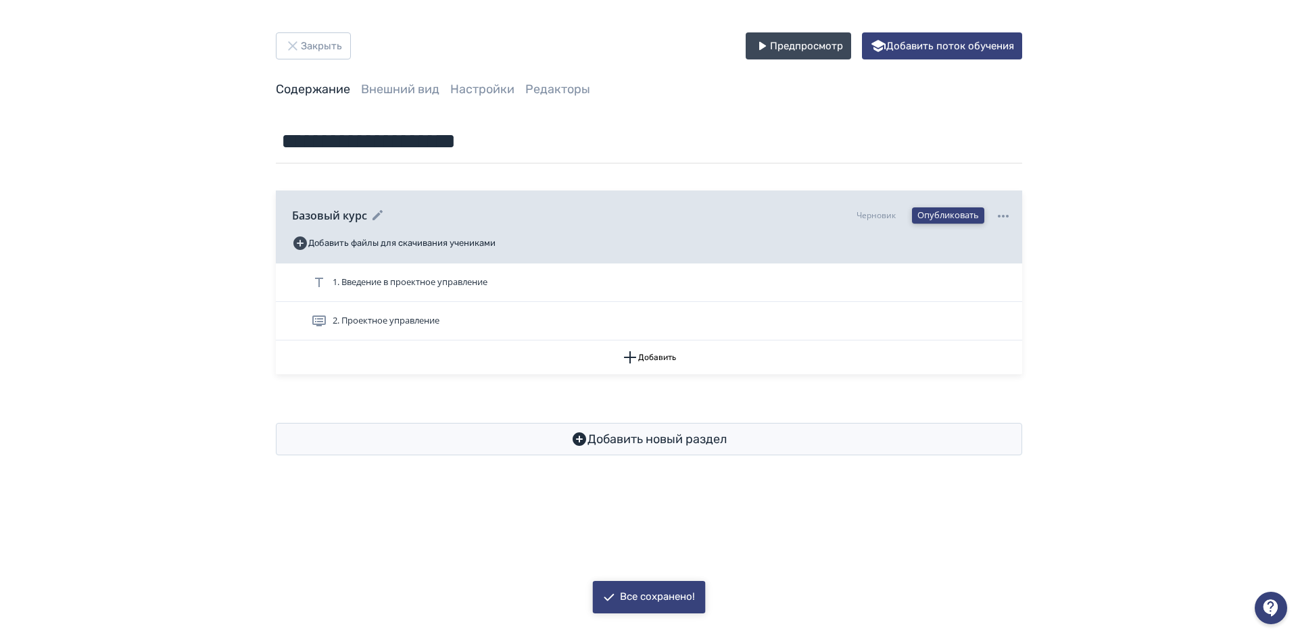
click at [950, 220] on button "Опубликовать" at bounding box center [948, 216] width 72 height 16
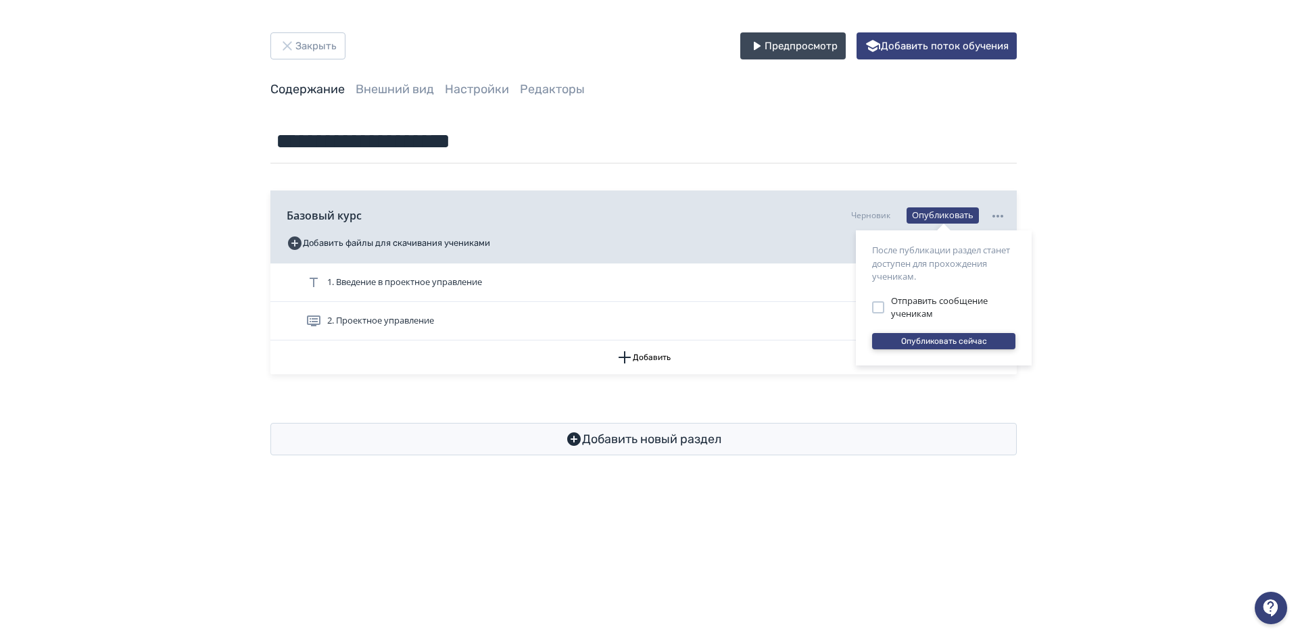
click at [960, 341] on button "Опубликовать сейчас" at bounding box center [943, 341] width 143 height 16
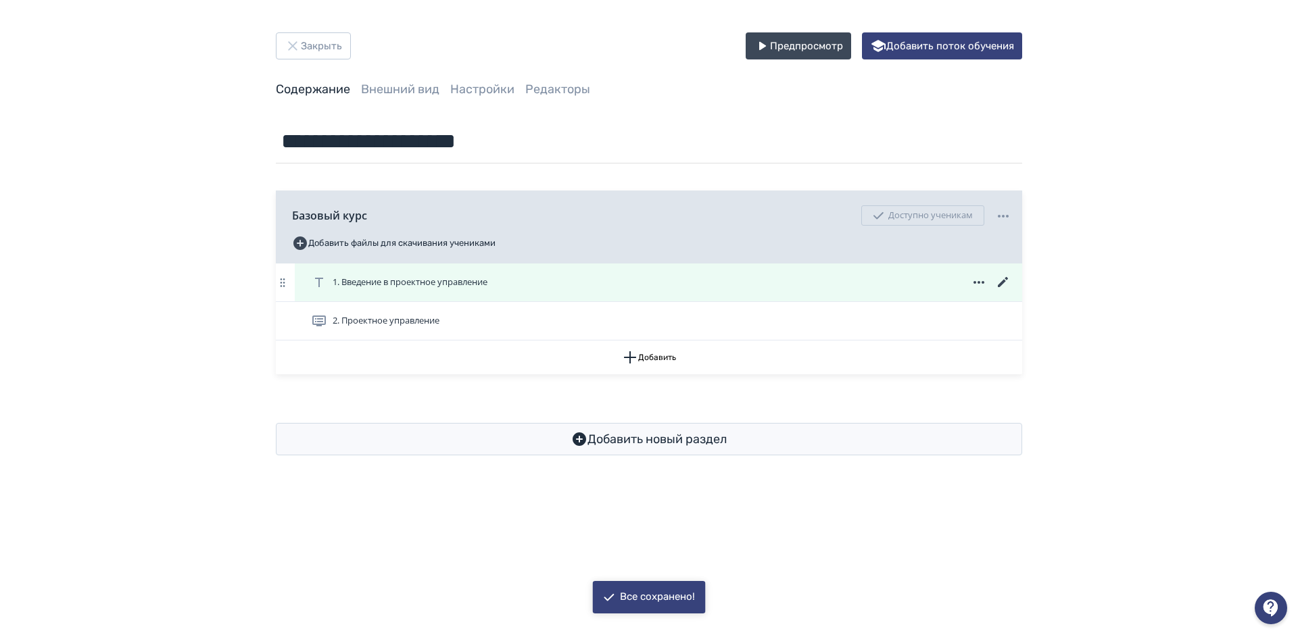
click at [425, 275] on span "1. Введение в проектное управление" at bounding box center [402, 282] width 182 height 16
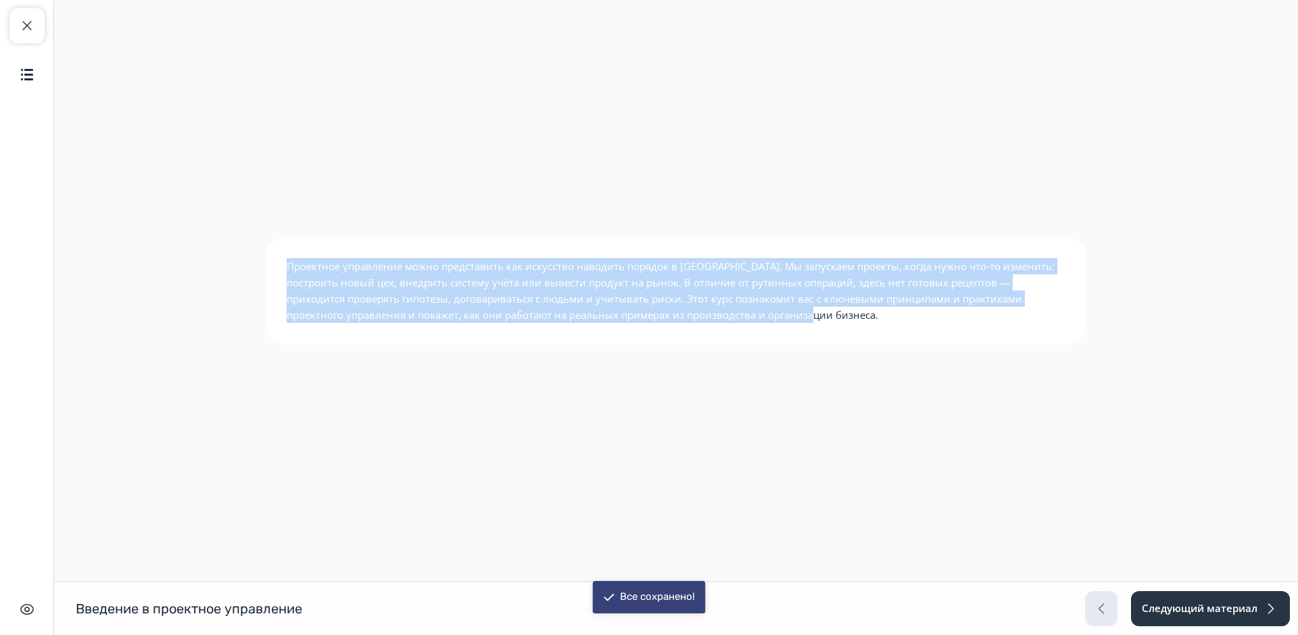
drag, startPoint x: 771, startPoint y: 324, endPoint x: 192, endPoint y: 260, distance: 582.8
click at [192, 260] on div "Проектное управление можно представить как искусство наводить порядок в хаосе. …" at bounding box center [676, 291] width 1244 height 162
copy p "Проектное управление можно представить как искусство наводить порядок в хаосе. …"
click at [23, 21] on span "button" at bounding box center [27, 26] width 16 height 16
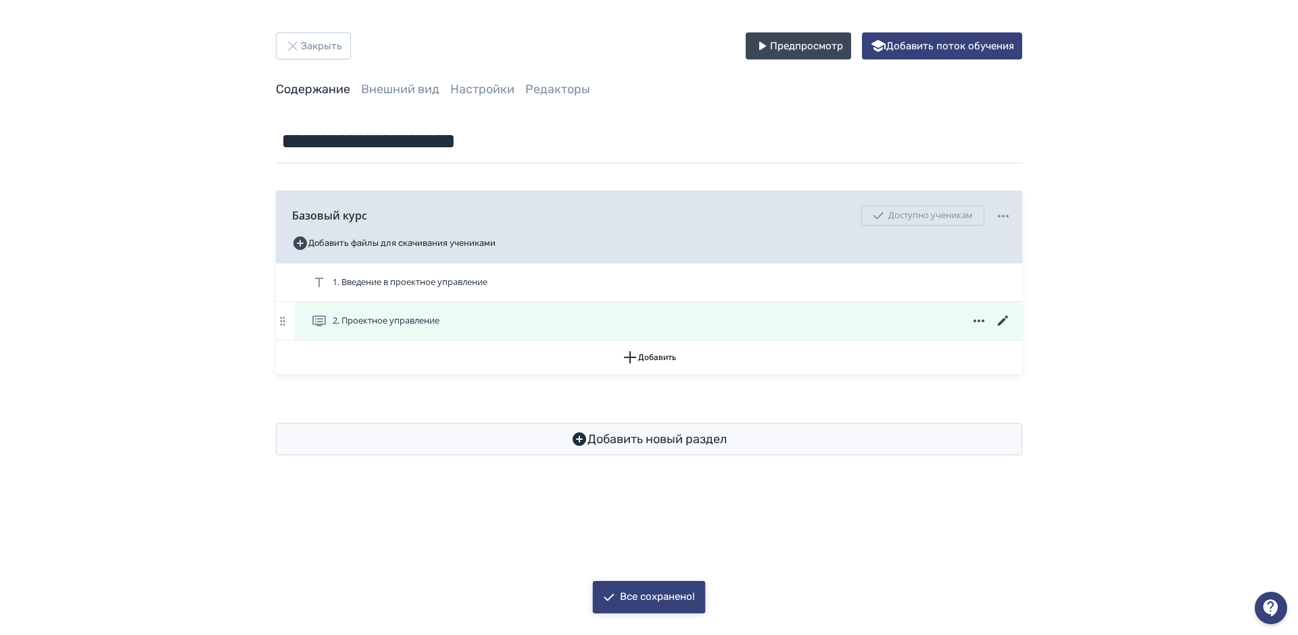
click at [1002, 323] on icon at bounding box center [1003, 321] width 16 height 16
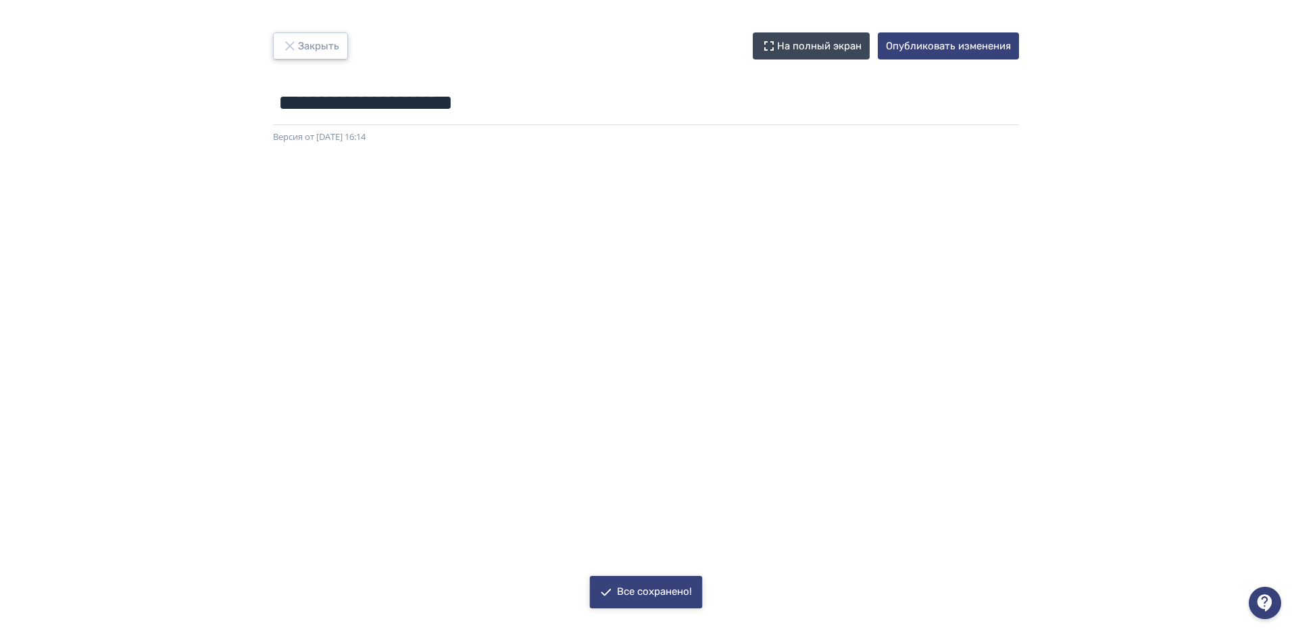
click at [297, 41] on icon "button" at bounding box center [290, 46] width 16 height 16
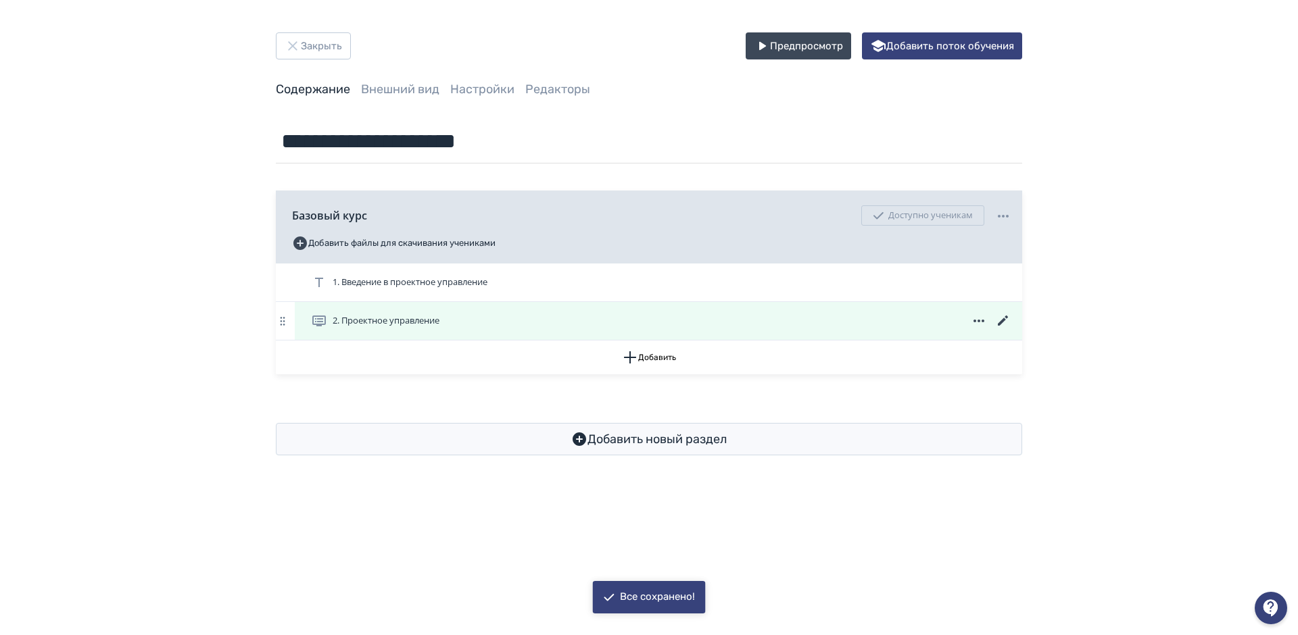
click at [454, 310] on div "2. Проектное управление" at bounding box center [658, 321] width 727 height 38
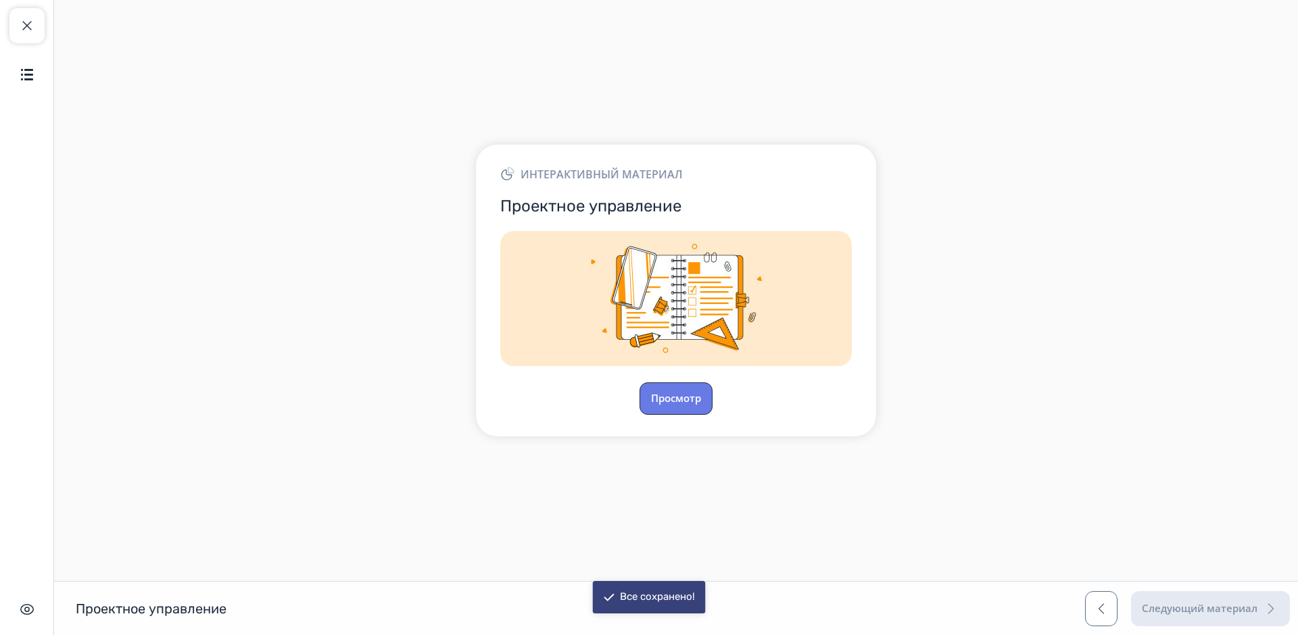
click at [704, 396] on button "Просмотр" at bounding box center [675, 399] width 73 height 32
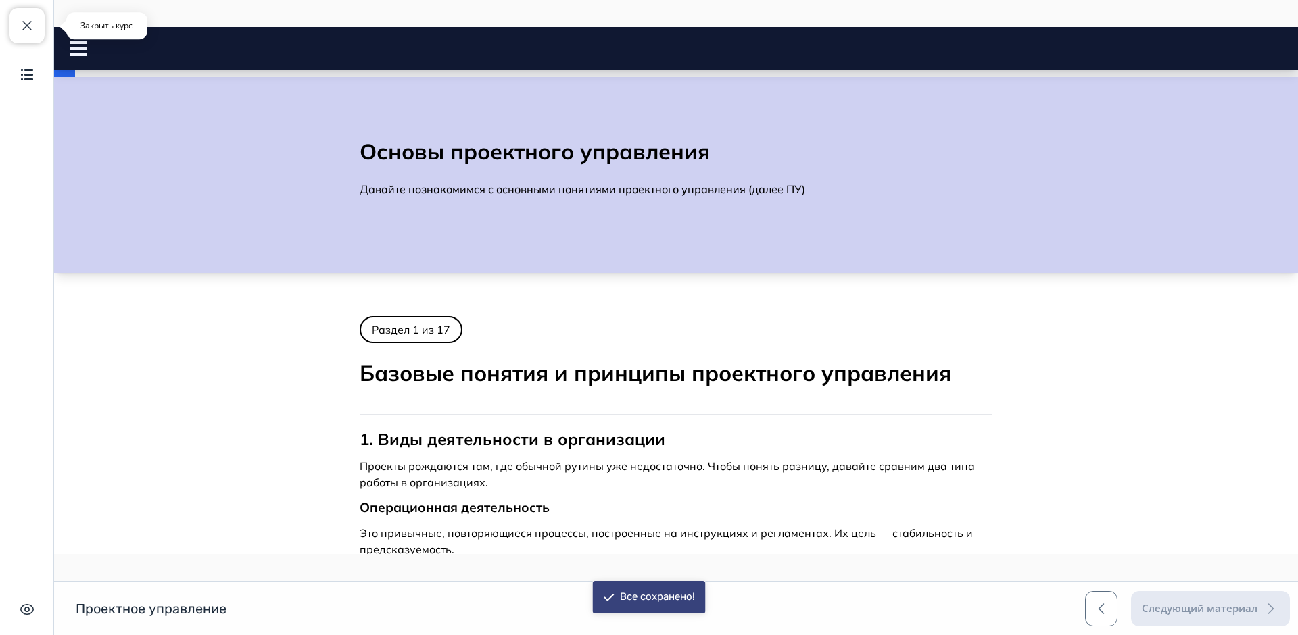
click at [34, 24] on span "button" at bounding box center [27, 26] width 16 height 16
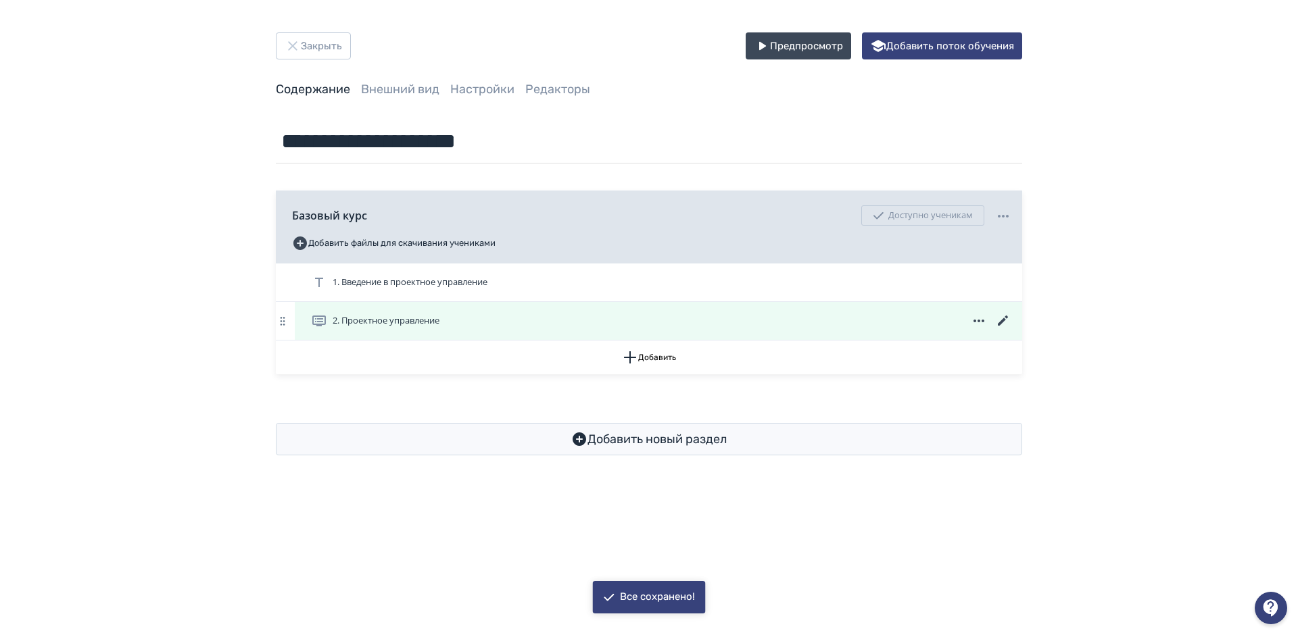
click at [1002, 322] on div "1. Введение в проектное управление 2. Проектное управление" at bounding box center [649, 302] width 746 height 77
click at [1001, 319] on icon at bounding box center [1003, 321] width 16 height 16
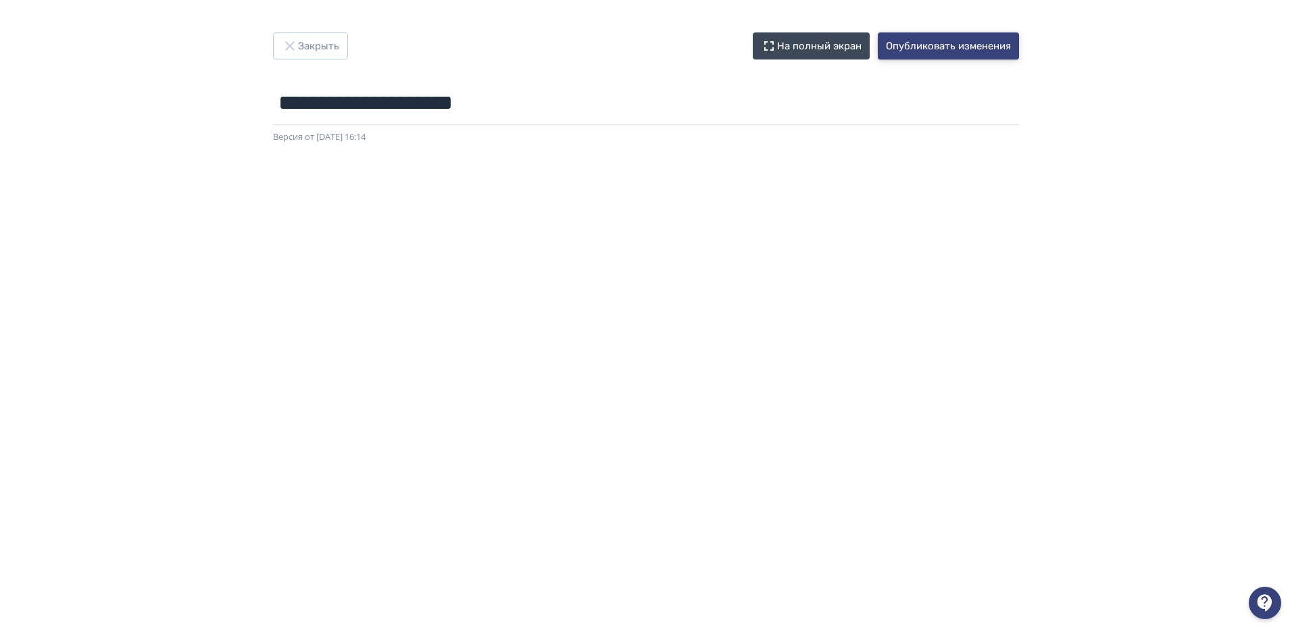
click at [975, 43] on button "Опубликовать изменения" at bounding box center [948, 45] width 141 height 27
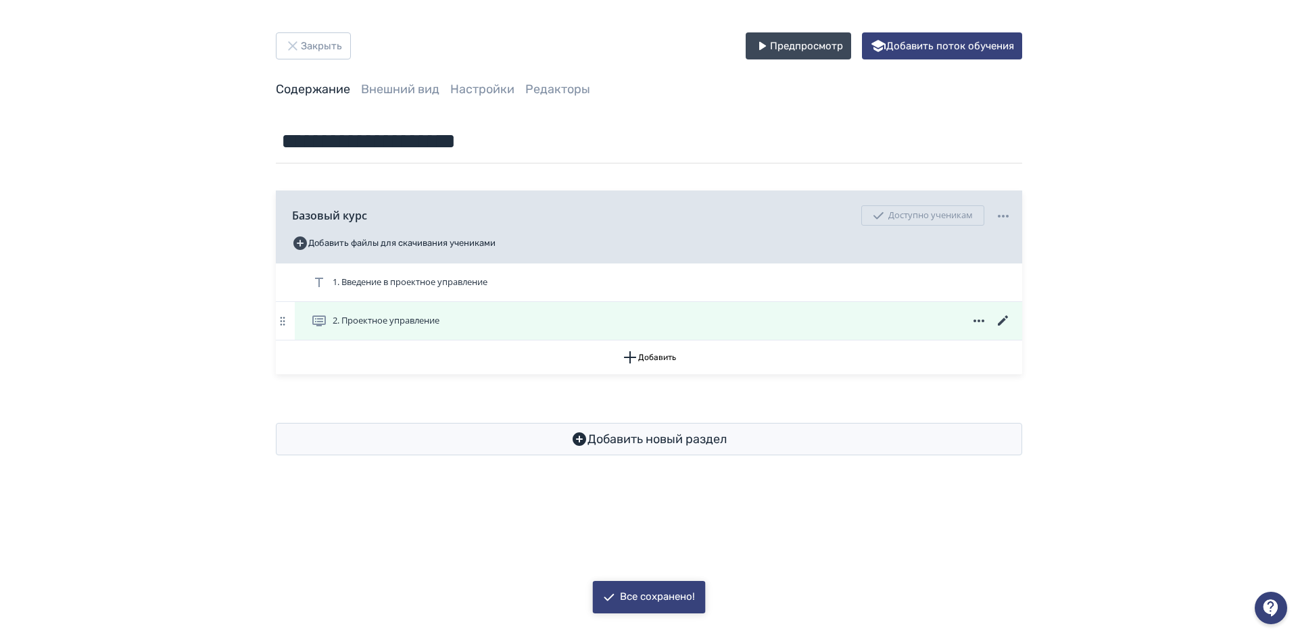
click at [800, 315] on div "2. Проектное управление" at bounding box center [661, 321] width 700 height 16
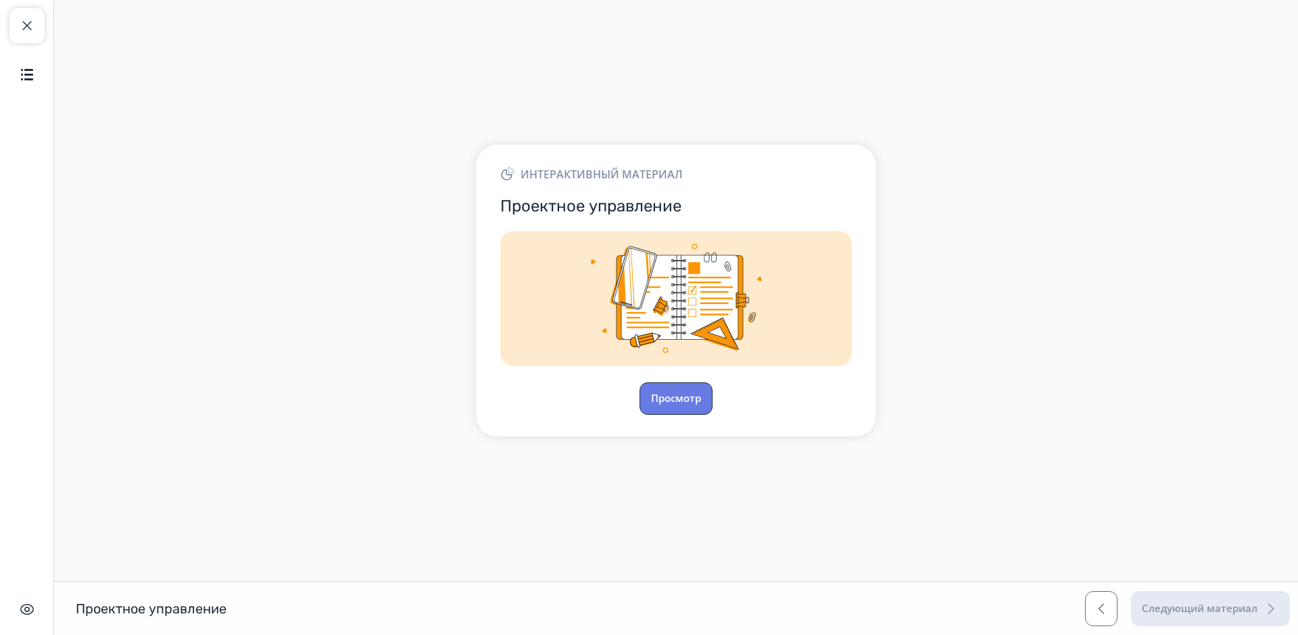
click at [696, 397] on button "Просмотр" at bounding box center [675, 399] width 73 height 32
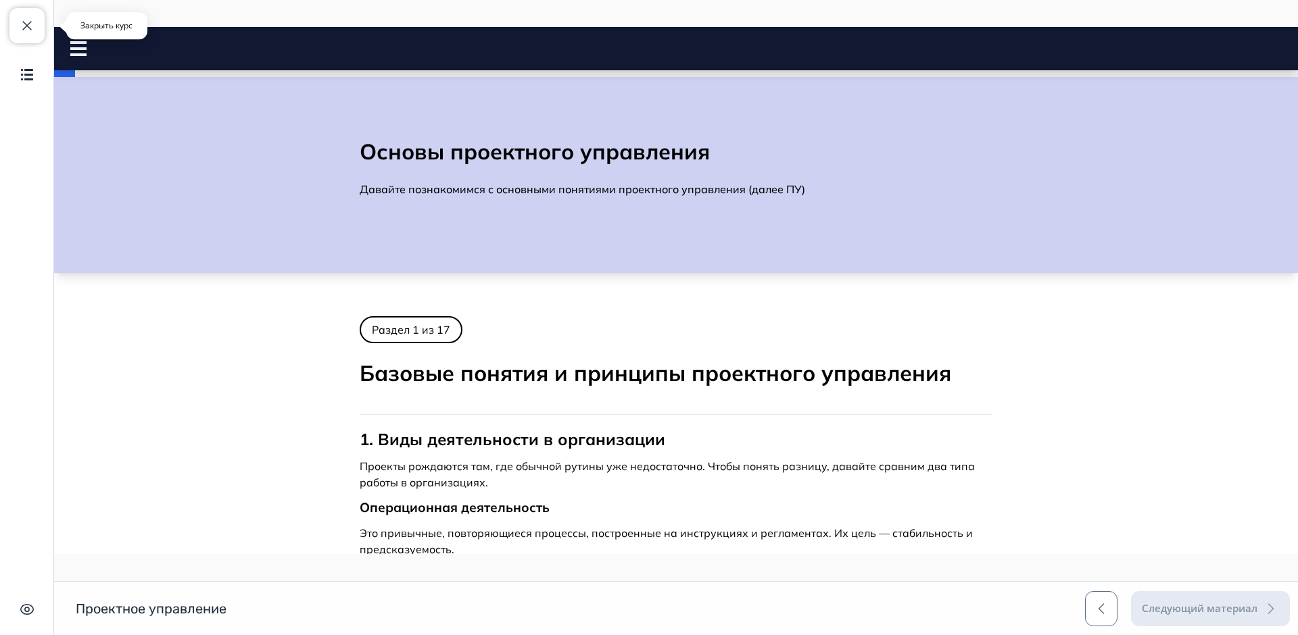
click at [33, 25] on button "Закрыть курс" at bounding box center [26, 25] width 35 height 35
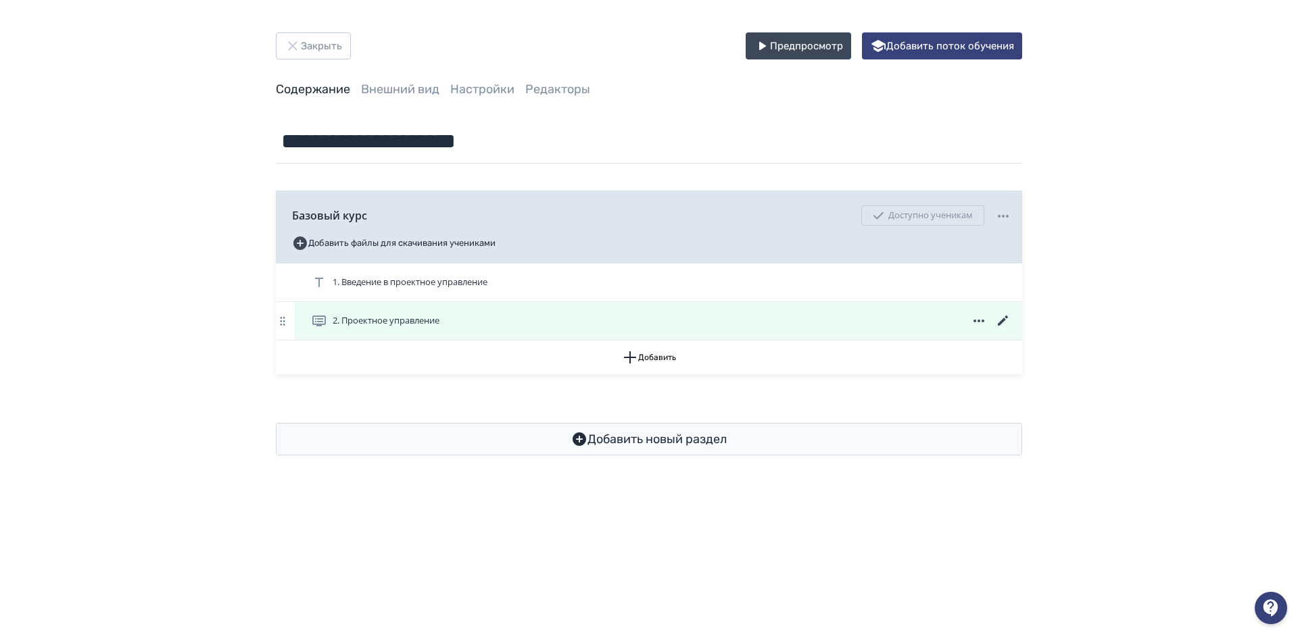
click at [1005, 318] on icon at bounding box center [1003, 321] width 16 height 16
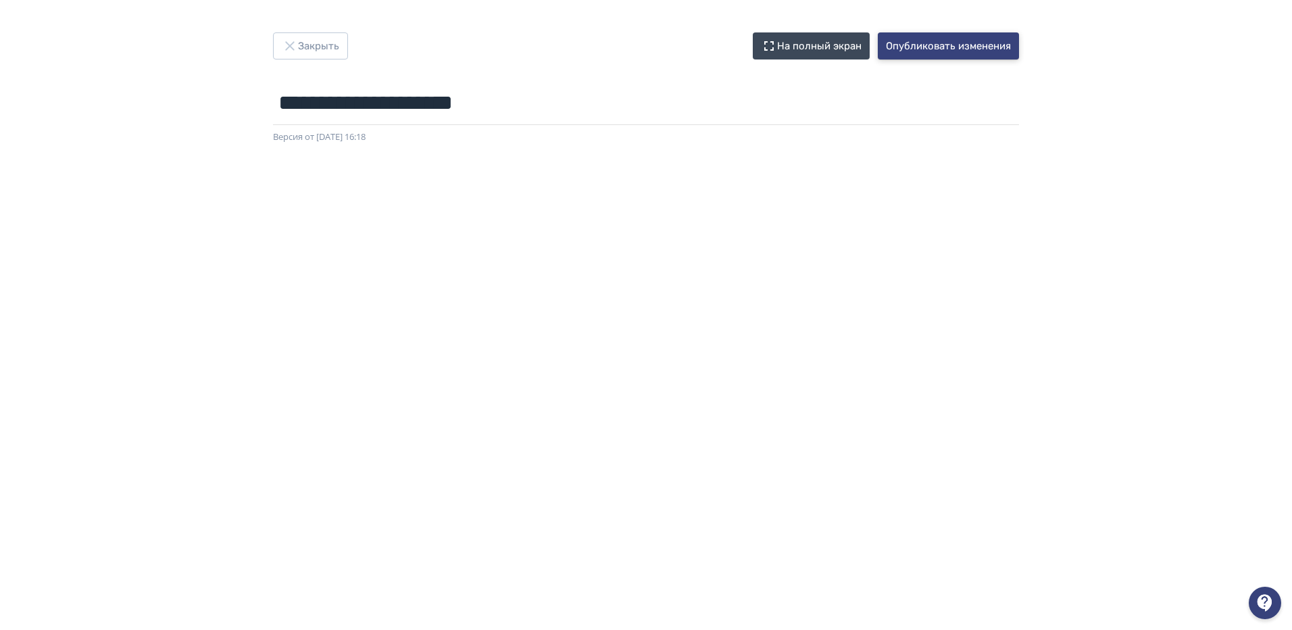
click at [936, 38] on button "Опубликовать изменения" at bounding box center [948, 45] width 141 height 27
click at [243, 482] on div at bounding box center [243, 488] width 20 height 20
click at [275, 42] on button "Закрыть" at bounding box center [310, 45] width 75 height 27
click at [932, 48] on button "Опубликовать изменения" at bounding box center [948, 45] width 141 height 27
